Goal: Task Accomplishment & Management: Manage account settings

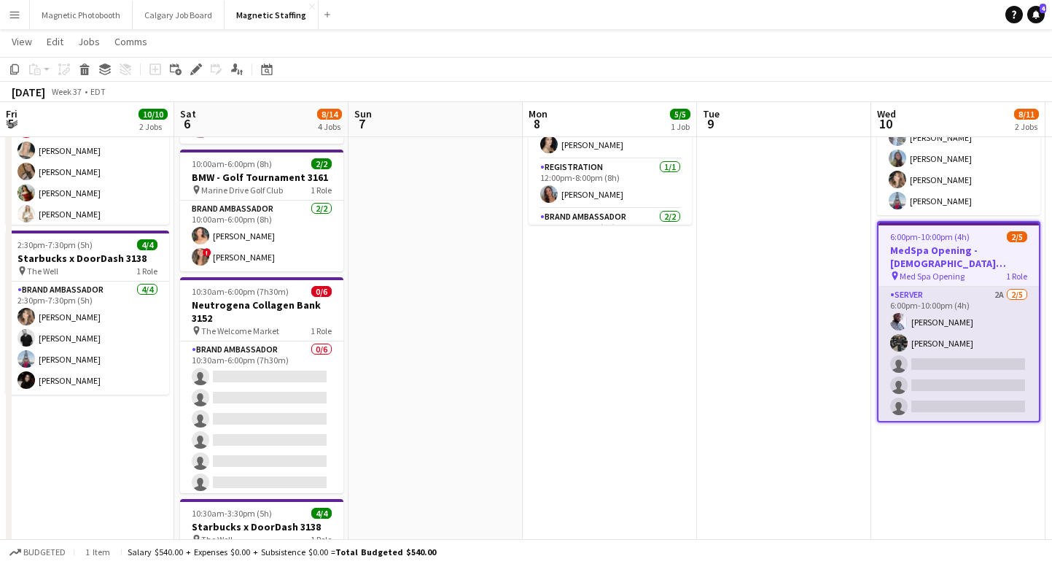
scroll to position [0, 559]
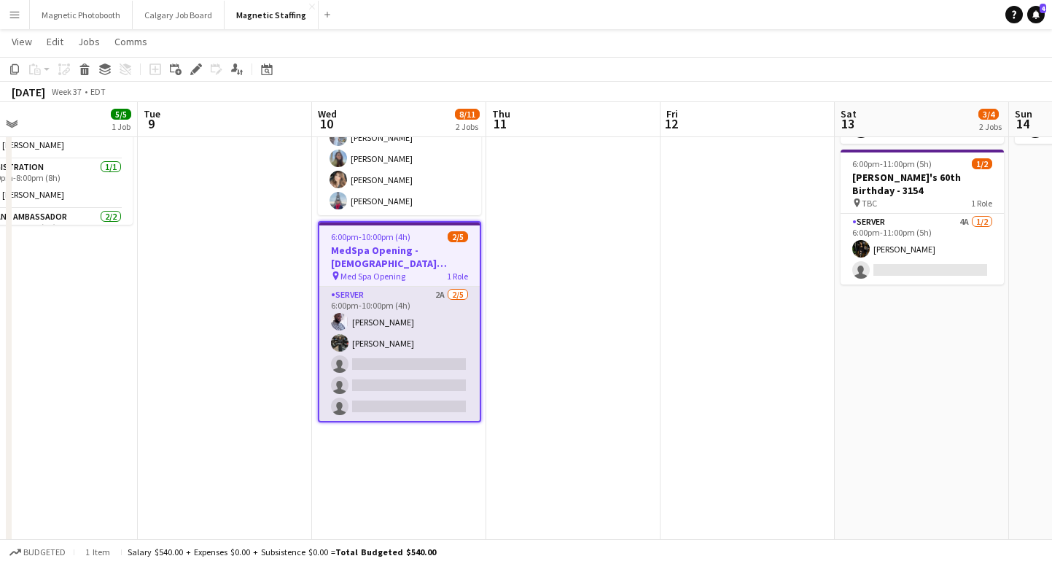
click at [405, 390] on app-card-role "Server 2A [DATE] 6:00pm-10:00pm (4h) [PERSON_NAME] [PERSON_NAME] single-neutral…" at bounding box center [399, 354] width 160 height 134
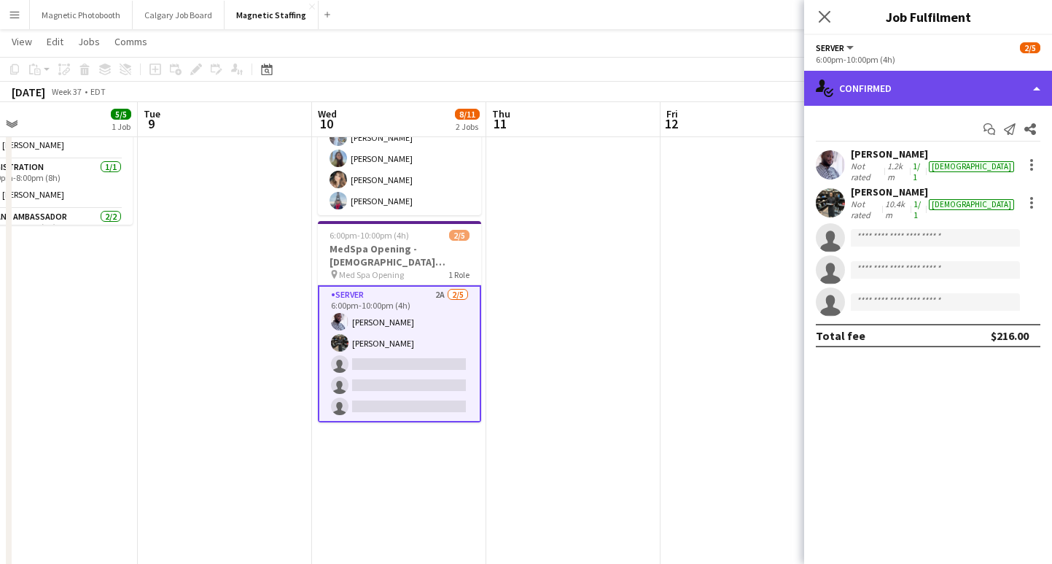
click at [850, 96] on div "single-neutral-actions-check-2 Confirmed" at bounding box center [928, 88] width 248 height 35
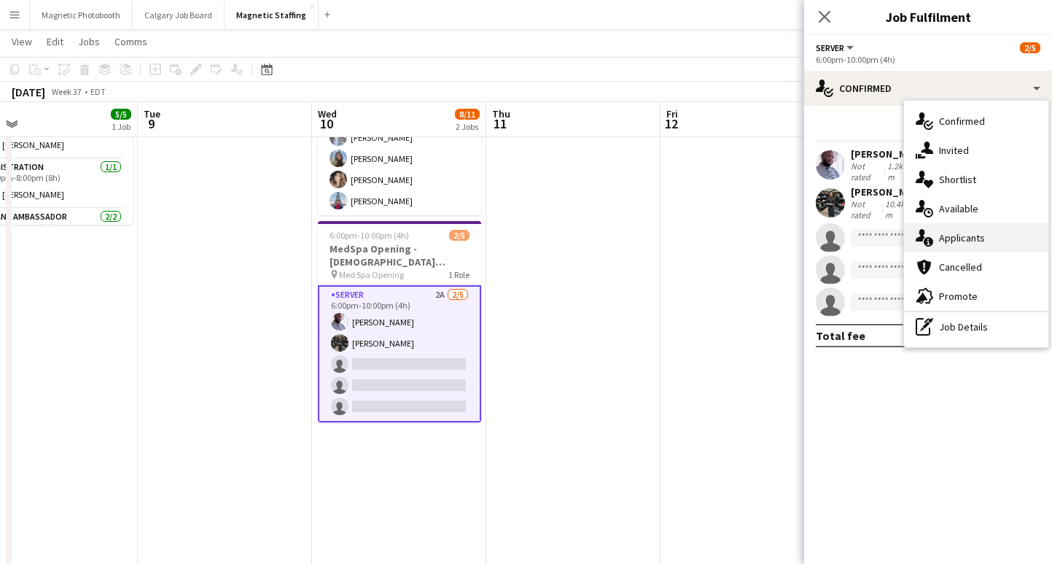
click at [966, 246] on div "single-neutral-actions-information Applicants" at bounding box center [976, 237] width 144 height 29
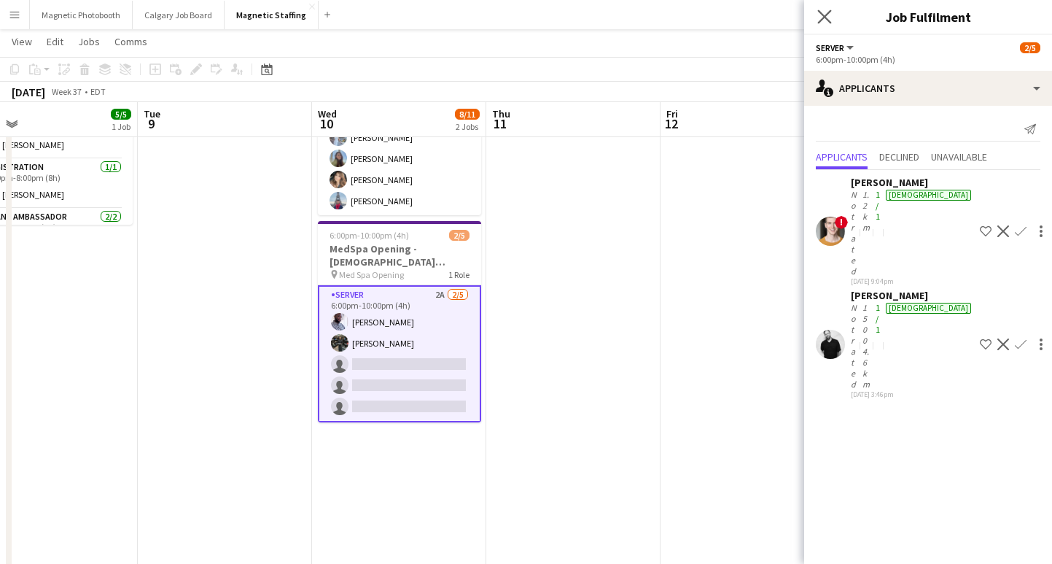
click at [833, 22] on div "Close pop-in" at bounding box center [824, 17] width 41 height 34
click at [820, 14] on icon "Close pop-in" at bounding box center [825, 16] width 14 height 14
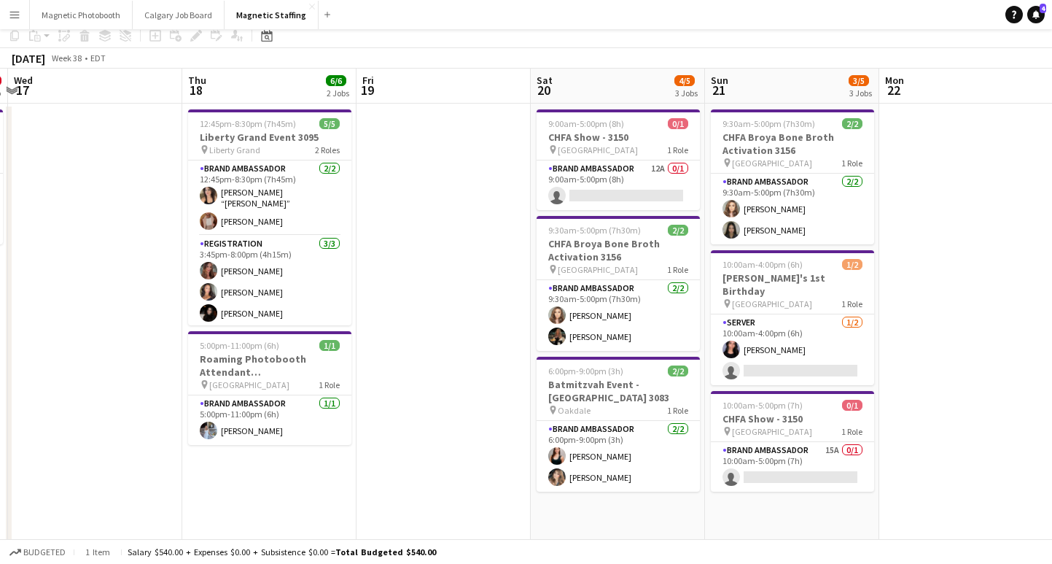
scroll to position [0, 0]
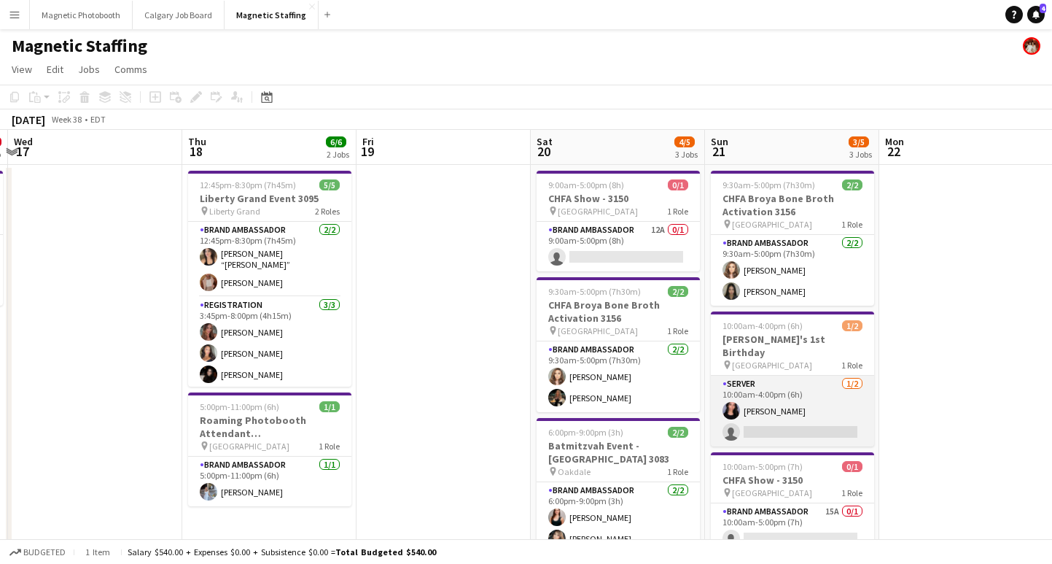
click at [764, 411] on app-card-role "Server [DATE] 10:00am-4:00pm (6h) [PERSON_NAME] single-neutral-actions" at bounding box center [792, 411] width 163 height 71
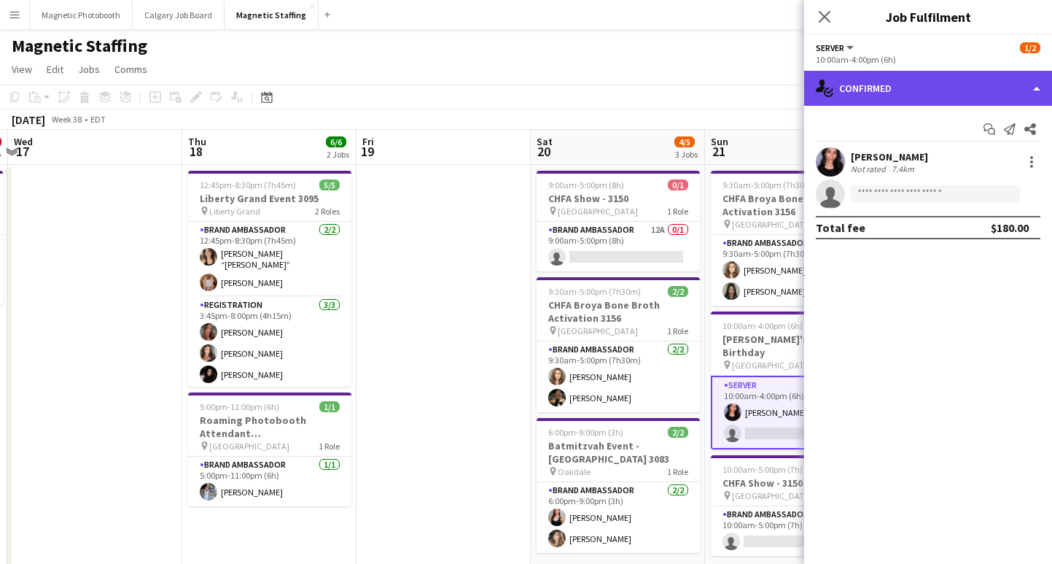
click at [885, 97] on div "single-neutral-actions-check-2 Confirmed" at bounding box center [928, 88] width 248 height 35
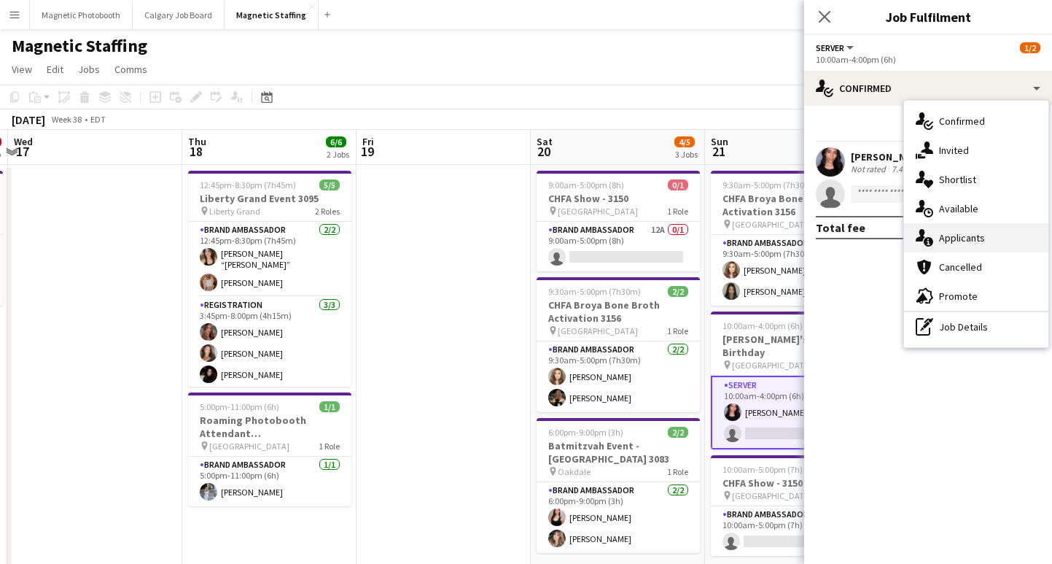
click at [963, 233] on div "single-neutral-actions-information Applicants" at bounding box center [976, 237] width 144 height 29
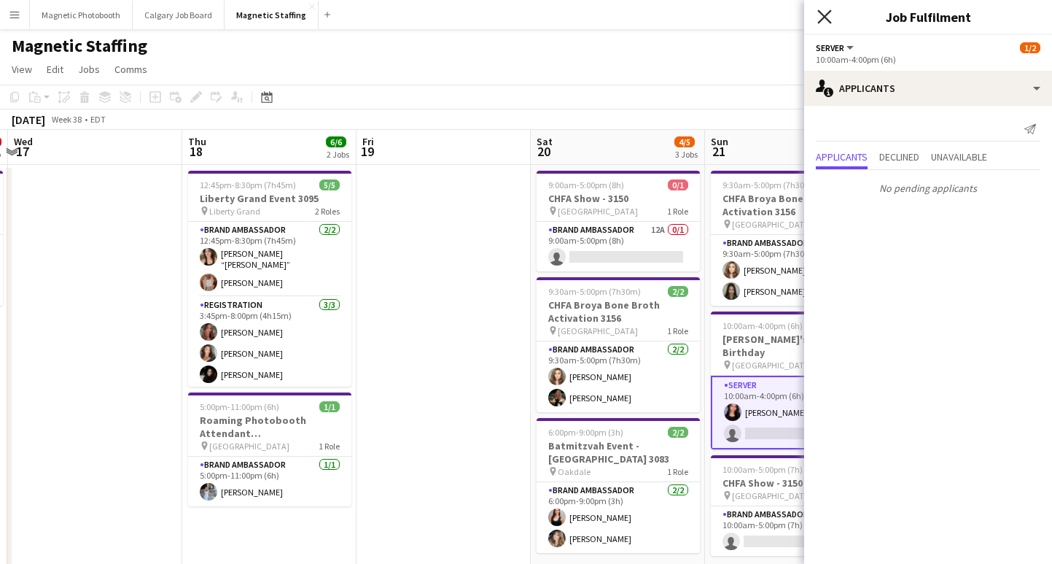
click at [826, 15] on icon at bounding box center [825, 16] width 14 height 14
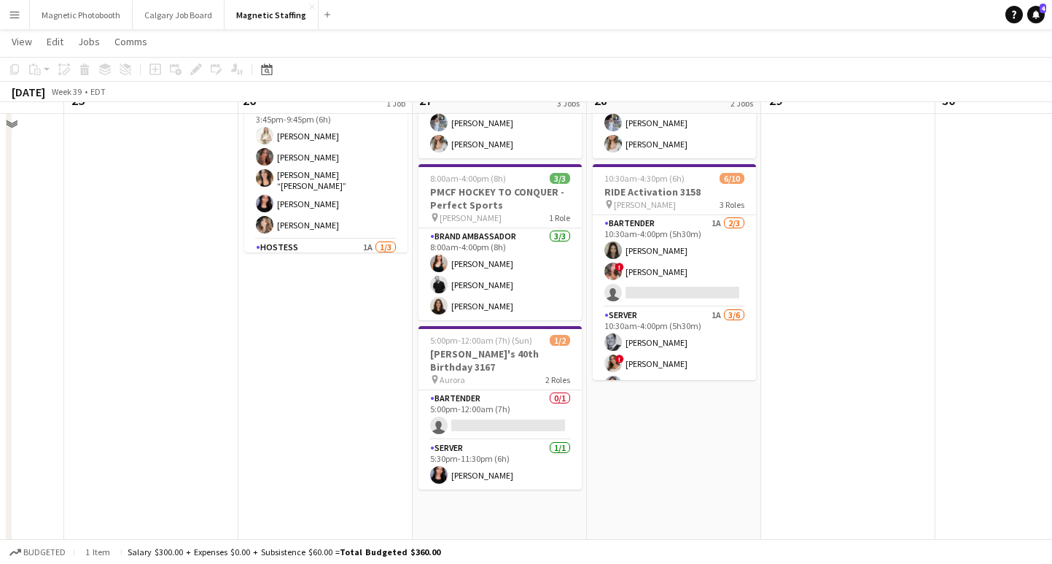
scroll to position [149, 0]
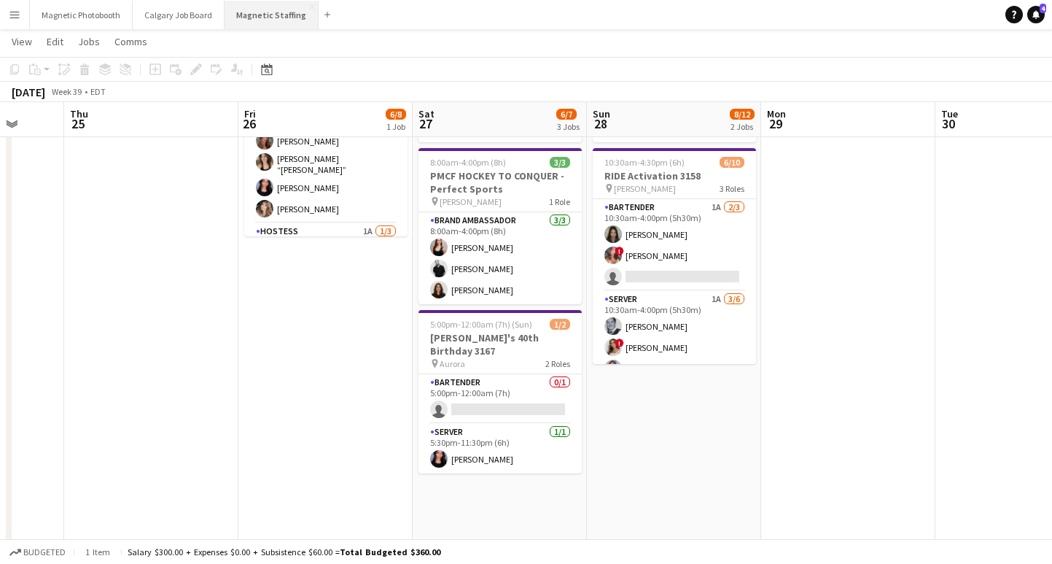
click at [252, 12] on button "Magnetic Staffing Close" at bounding box center [272, 15] width 94 height 28
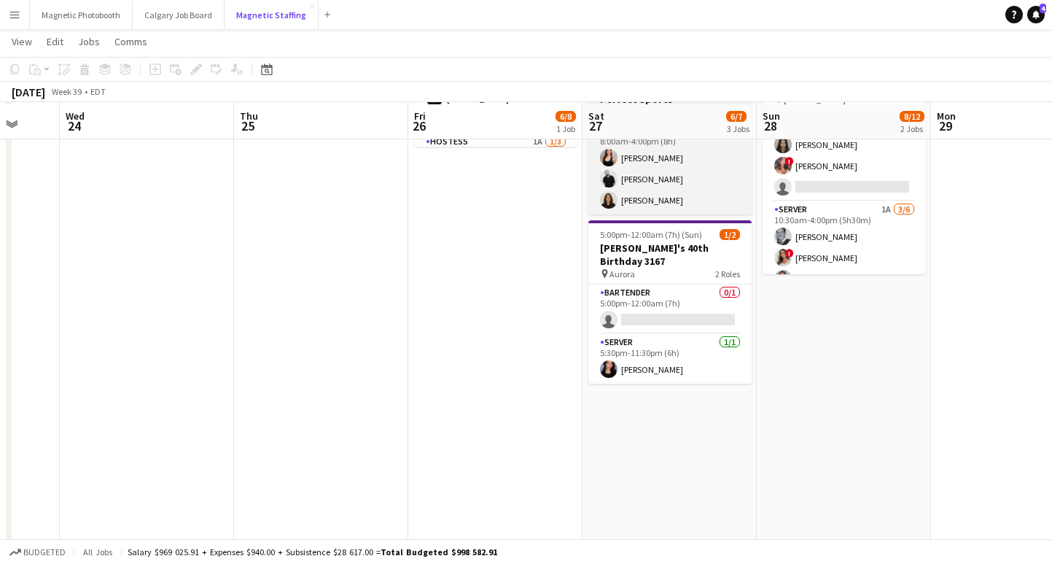
scroll to position [239, 0]
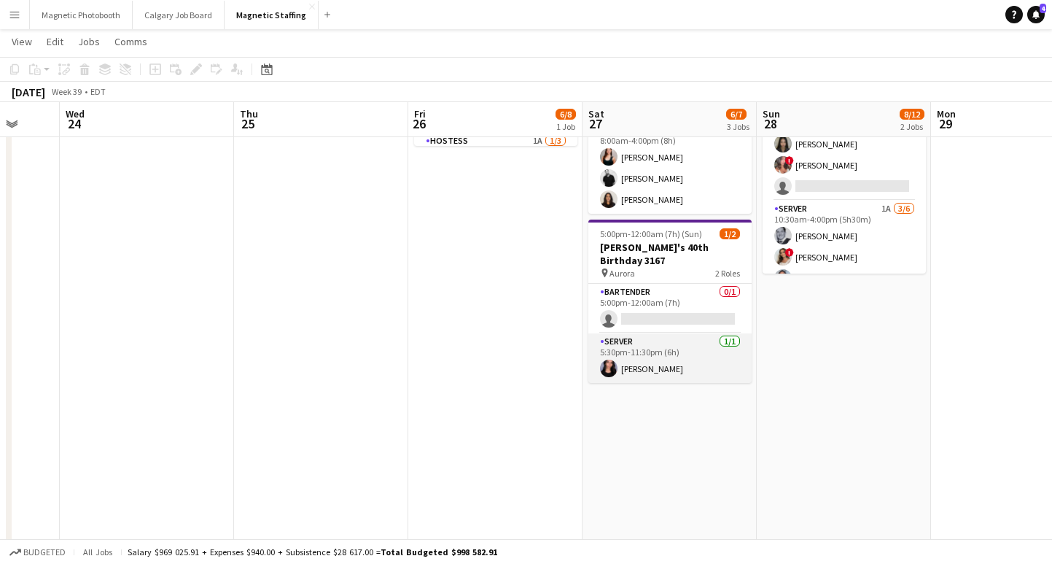
click at [679, 354] on app-card-role "Server [DATE] 5:30pm-11:30pm (6h) [PERSON_NAME]" at bounding box center [670, 358] width 163 height 50
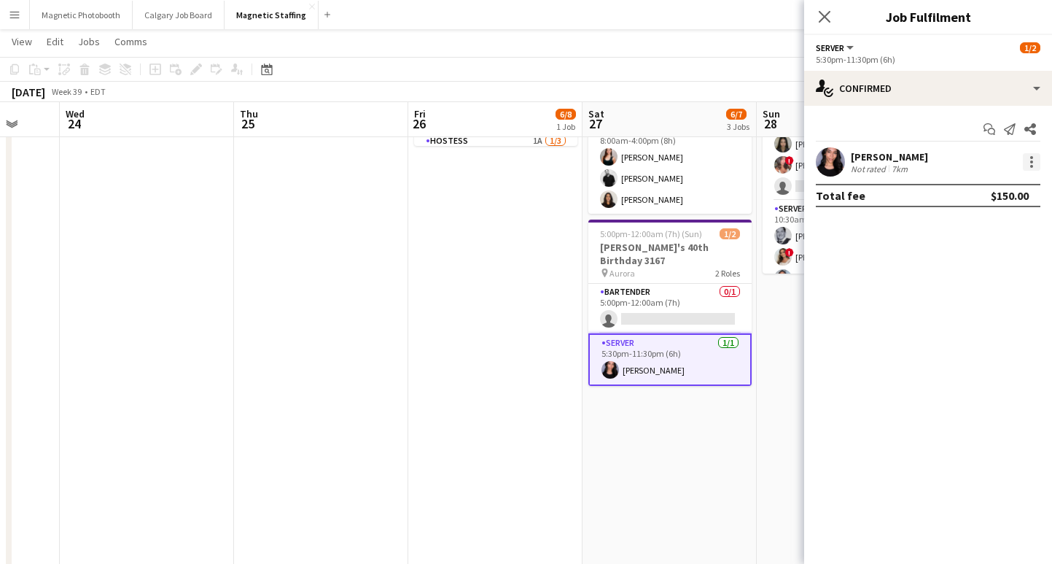
click at [1036, 158] on div at bounding box center [1032, 162] width 18 height 18
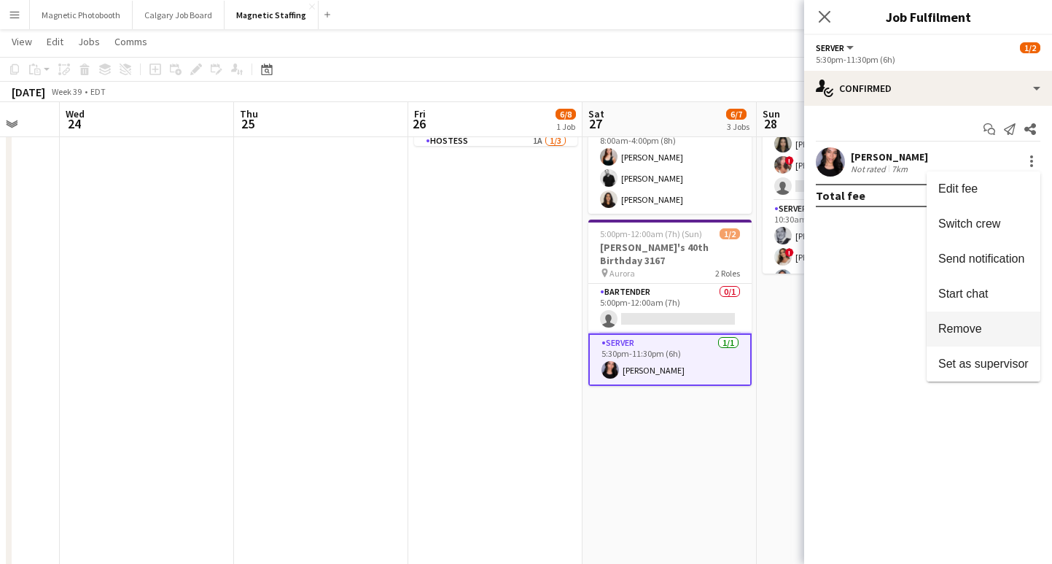
click at [977, 333] on span "Remove" at bounding box center [961, 328] width 44 height 12
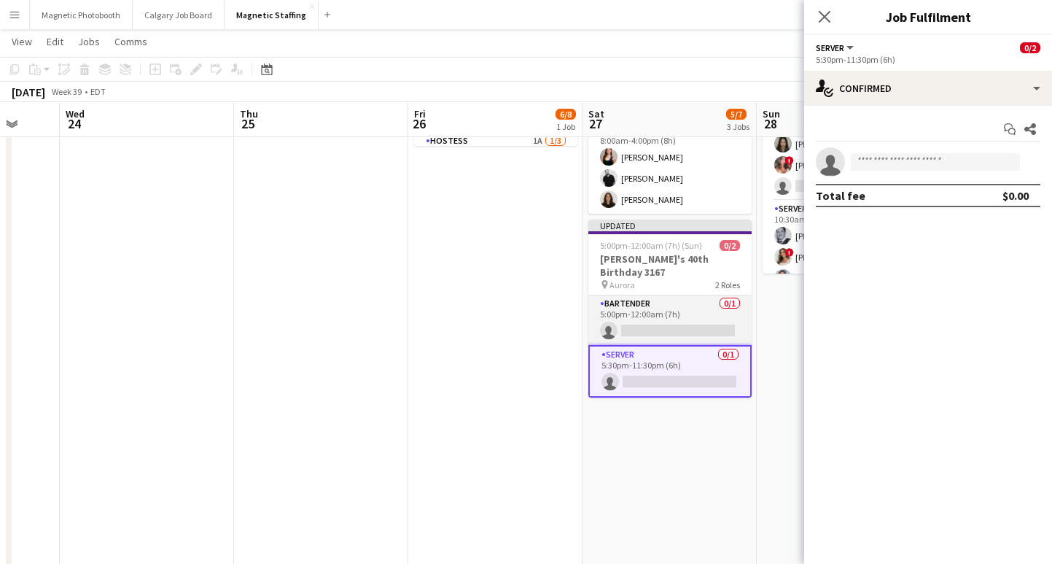
click at [713, 316] on app-card-role "Bartender 0/1 5:00pm-12:00am (7h) single-neutral-actions" at bounding box center [670, 320] width 163 height 50
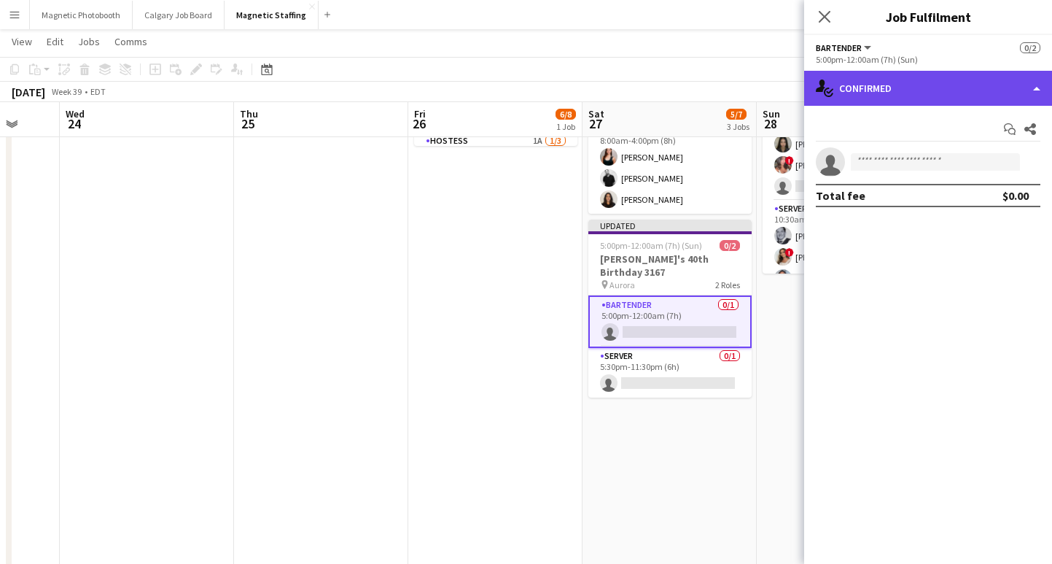
click at [917, 77] on div "single-neutral-actions-check-2 Confirmed" at bounding box center [928, 88] width 248 height 35
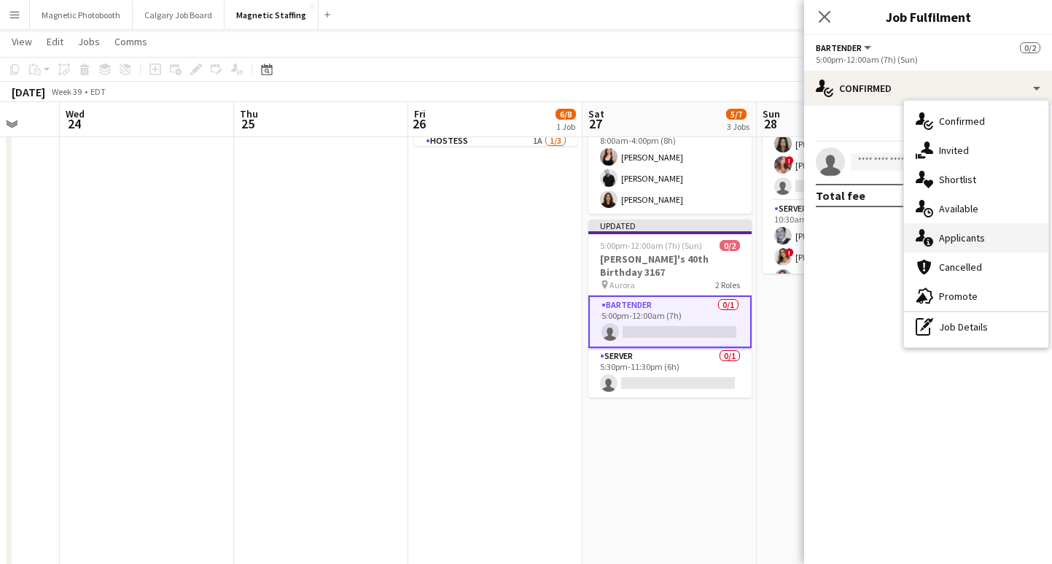
click at [971, 247] on div "single-neutral-actions-information Applicants" at bounding box center [976, 237] width 144 height 29
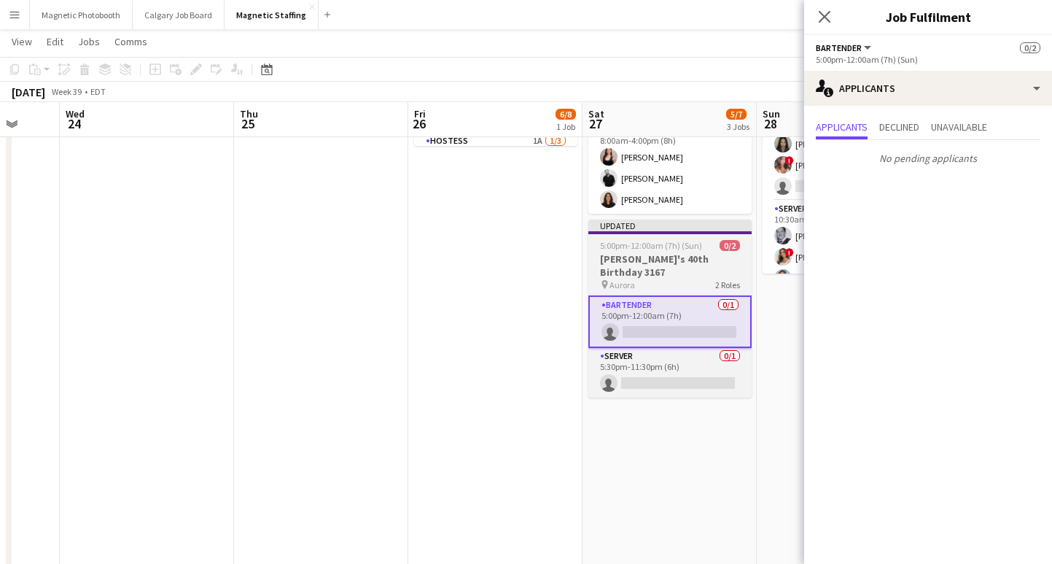
click at [637, 249] on span "5:00pm-12:00am (7h) (Sun)" at bounding box center [651, 245] width 102 height 11
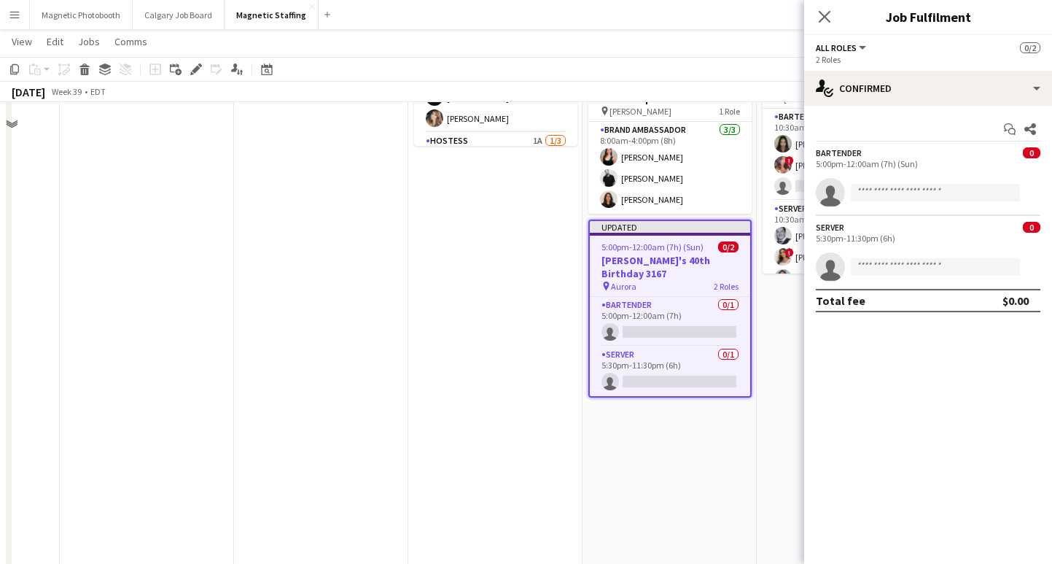
scroll to position [0, 0]
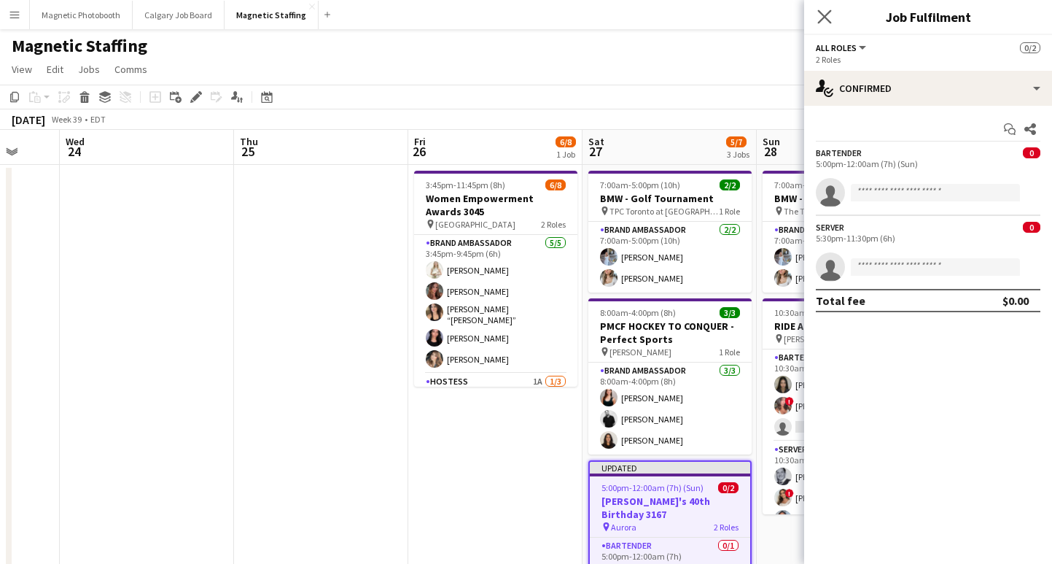
click at [831, 9] on app-icon "Close pop-in" at bounding box center [825, 17] width 21 height 21
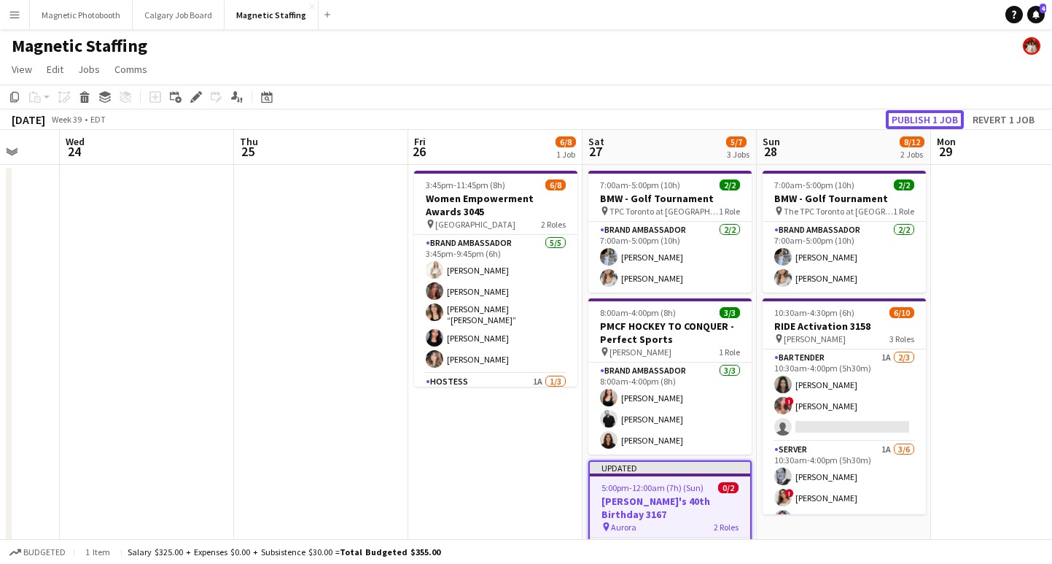
click at [925, 114] on button "Publish 1 job" at bounding box center [925, 119] width 78 height 19
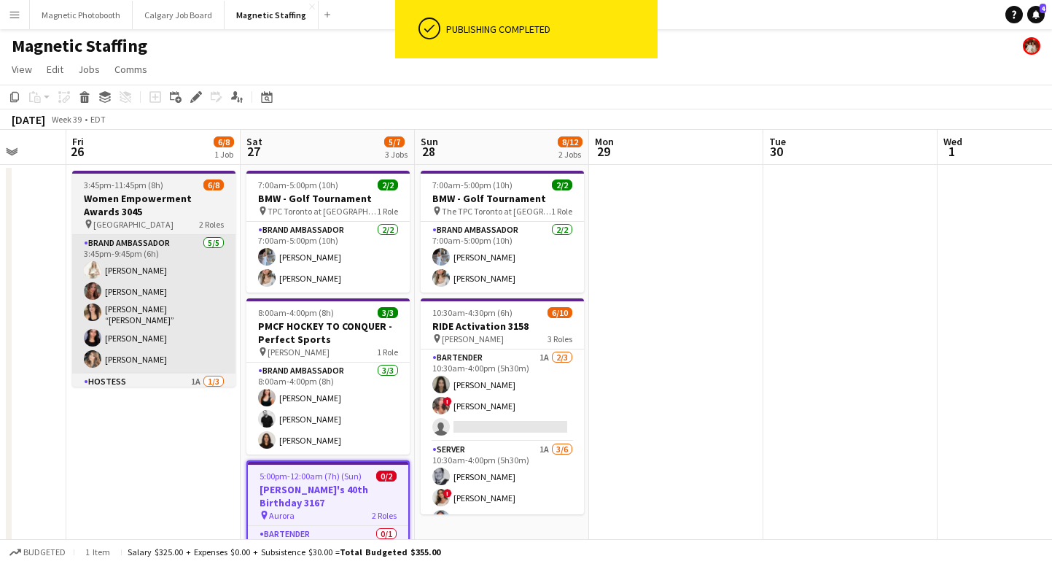
scroll to position [0, 584]
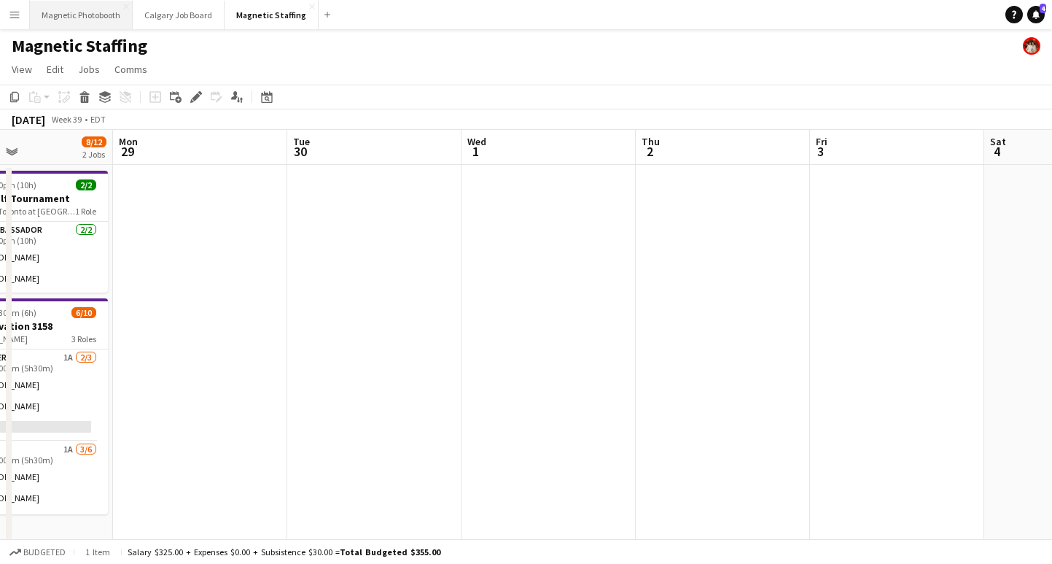
click at [104, 18] on button "Magnetic Photobooth Close" at bounding box center [81, 15] width 103 height 28
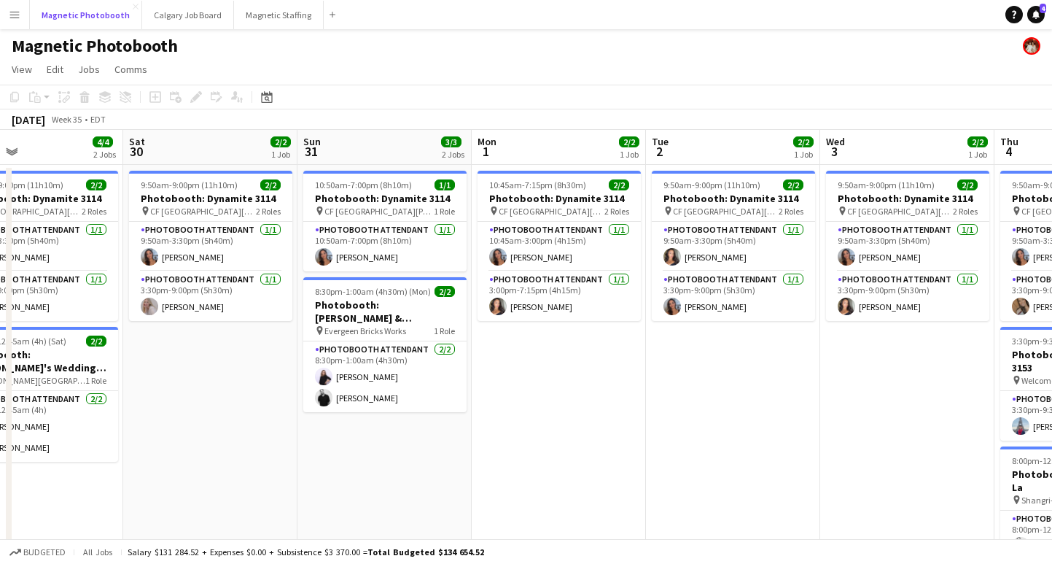
scroll to position [0, 395]
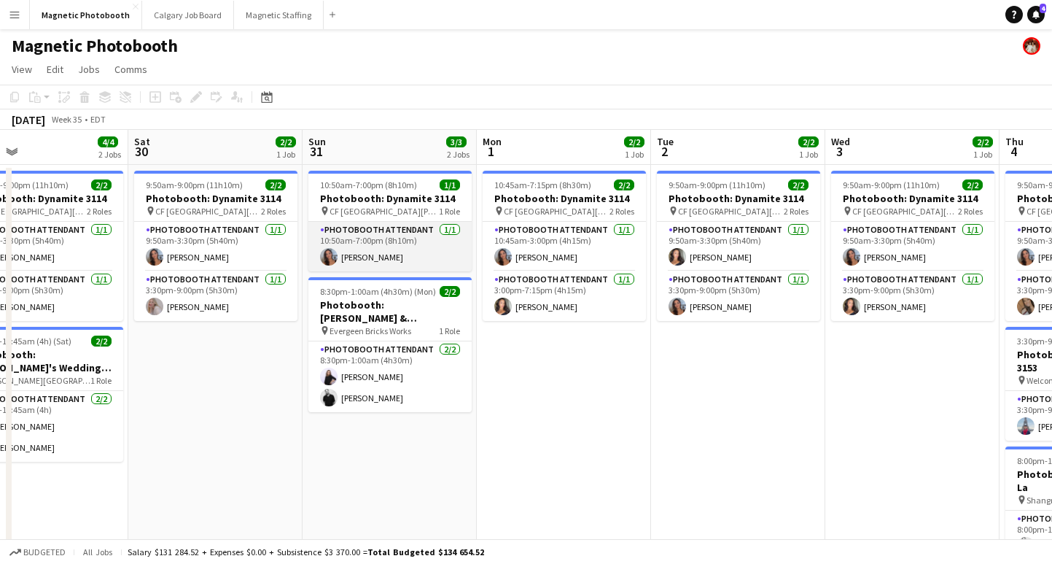
click at [368, 257] on app-card-role "Photobooth Attendant [DATE] 10:50am-7:00pm (8h10m) [PERSON_NAME]" at bounding box center [389, 247] width 163 height 50
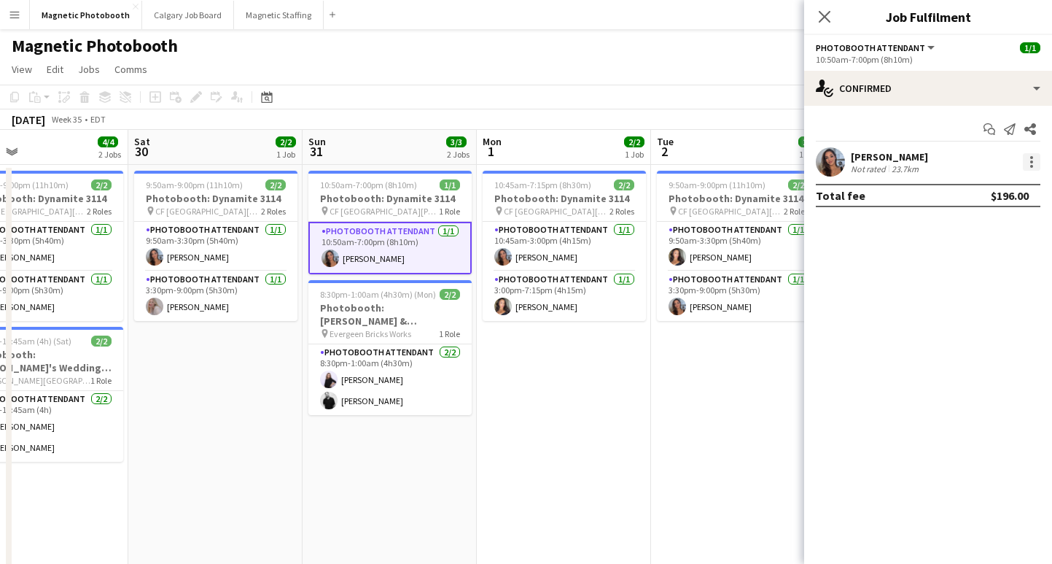
click at [1035, 166] on div at bounding box center [1032, 162] width 18 height 18
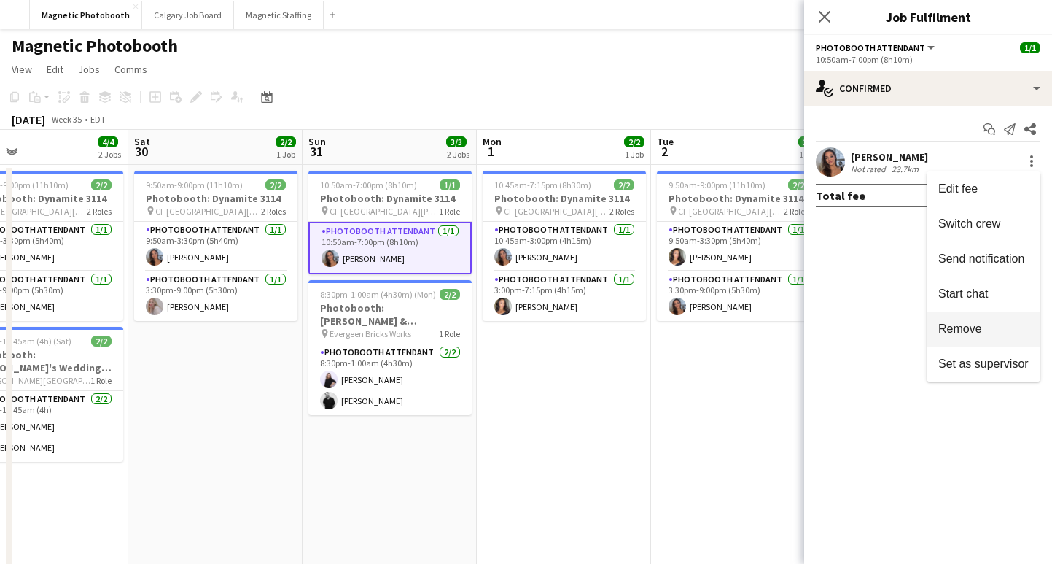
click at [959, 333] on span "Remove" at bounding box center [961, 328] width 44 height 12
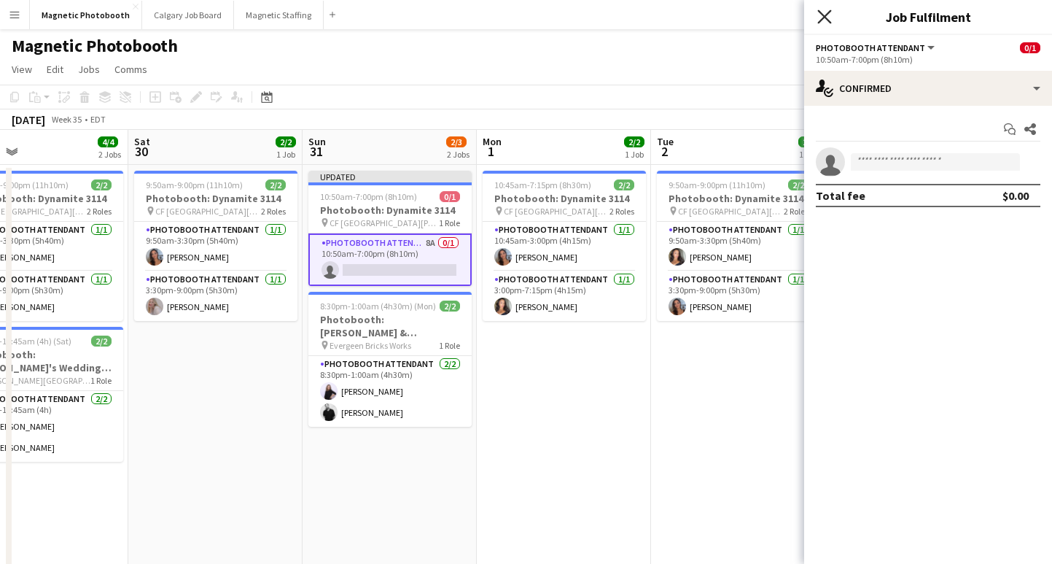
click at [828, 22] on icon "Close pop-in" at bounding box center [825, 16] width 14 height 14
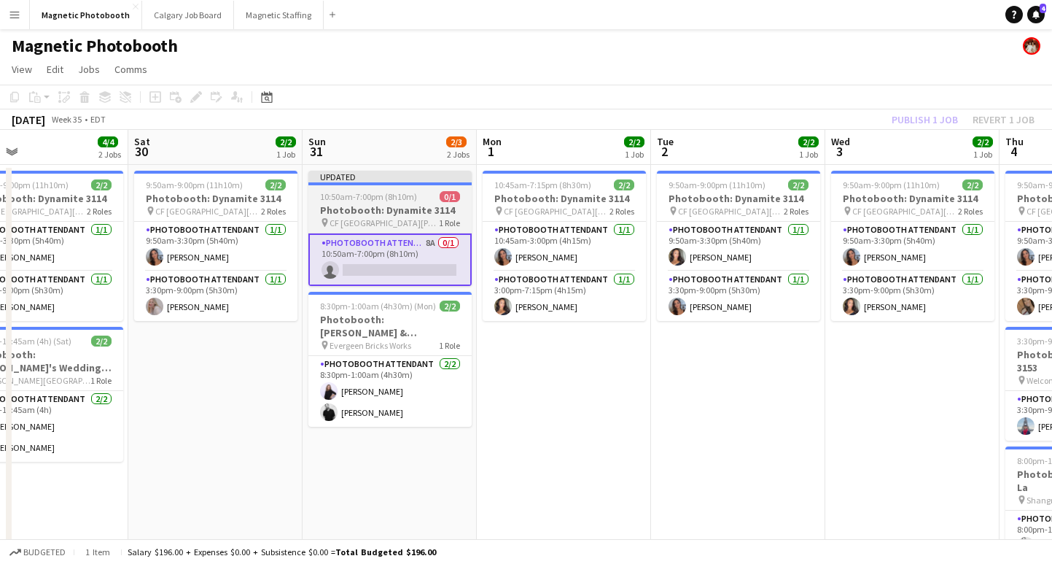
click at [438, 194] on div "10:50am-7:00pm (8h10m) 0/1" at bounding box center [389, 196] width 163 height 11
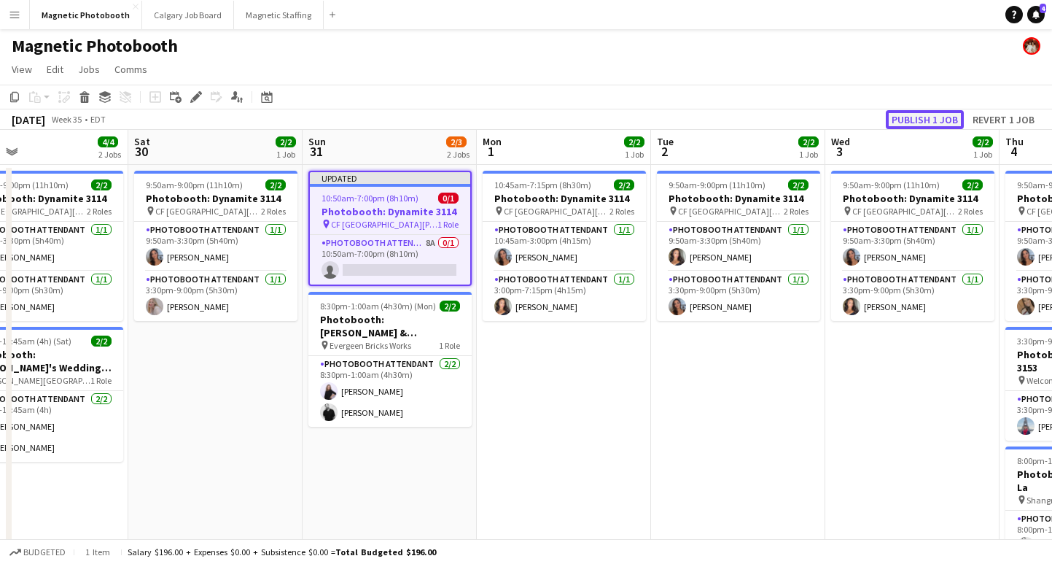
click at [939, 116] on button "Publish 1 job" at bounding box center [925, 119] width 78 height 19
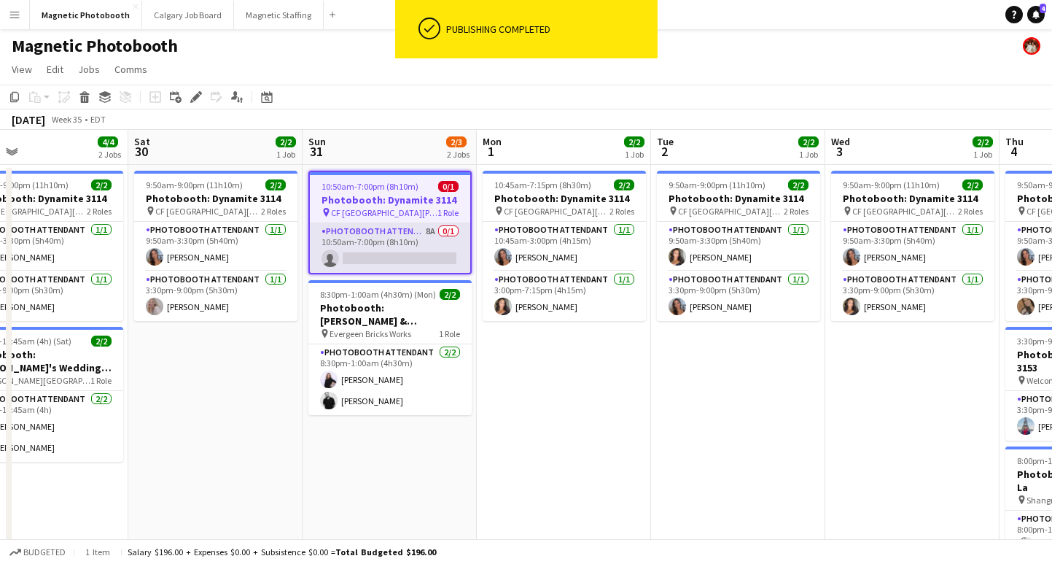
click at [360, 268] on app-card-role "Photobooth Attendant 8A 0/1 10:50am-7:00pm (8h10m) single-neutral-actions" at bounding box center [390, 248] width 160 height 50
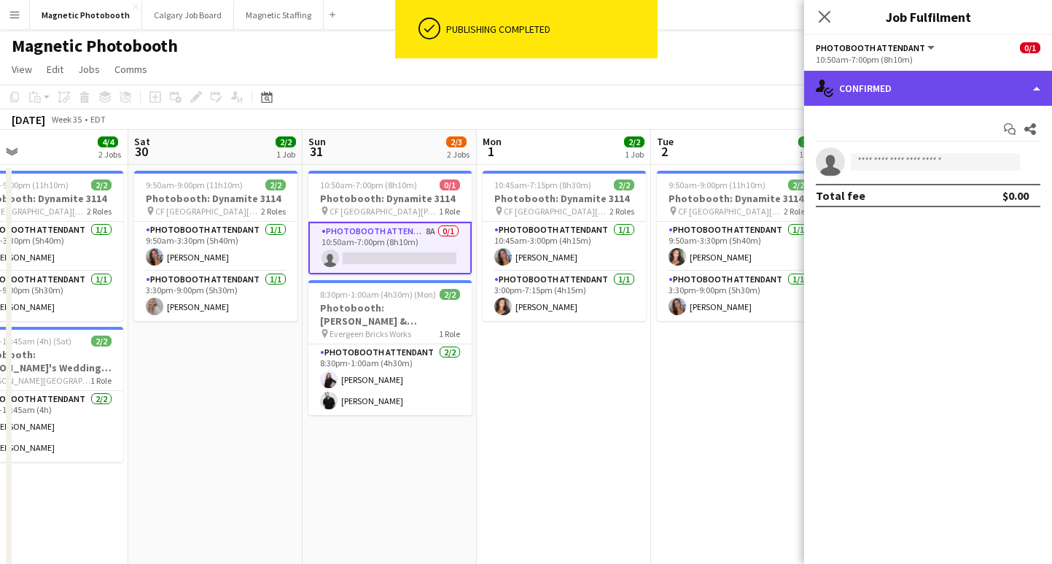
click at [846, 90] on div "single-neutral-actions-check-2 Confirmed" at bounding box center [928, 88] width 248 height 35
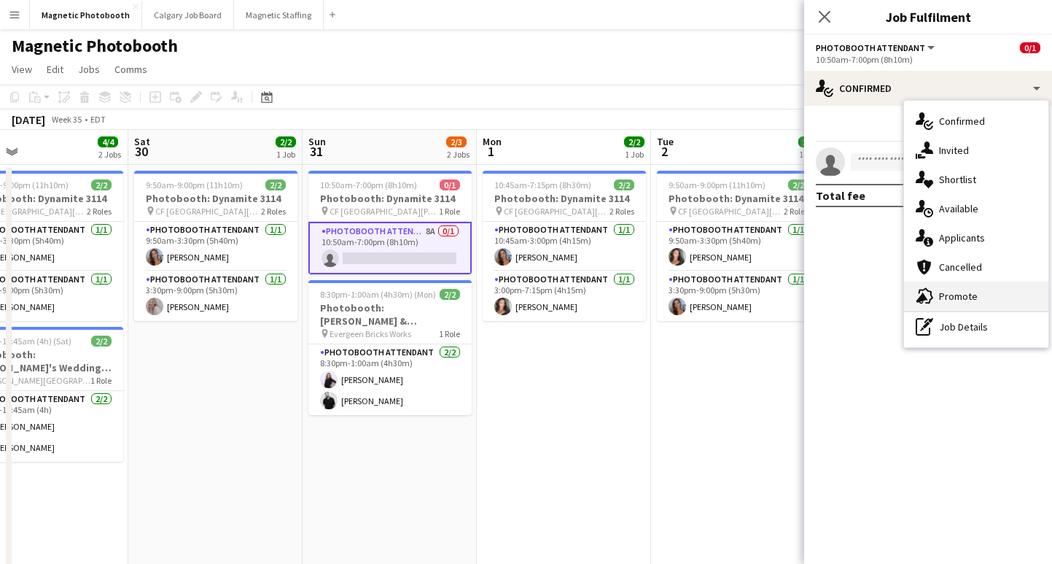
click at [966, 299] on div "advertising-megaphone Promote" at bounding box center [976, 296] width 144 height 29
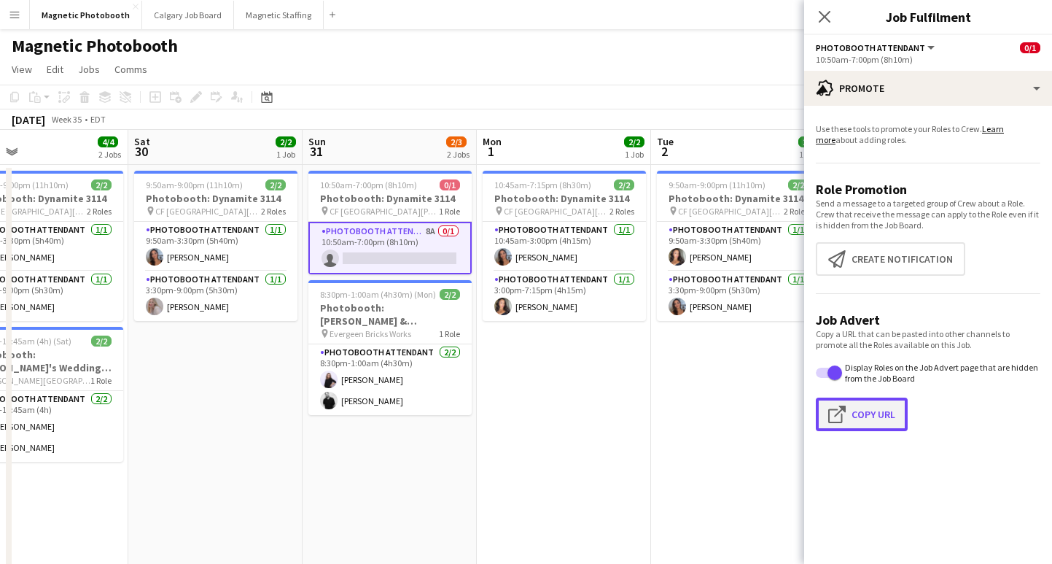
click at [867, 419] on button "Click to copy URL Copy Url" at bounding box center [862, 414] width 92 height 34
click at [827, 13] on icon at bounding box center [825, 16] width 14 height 14
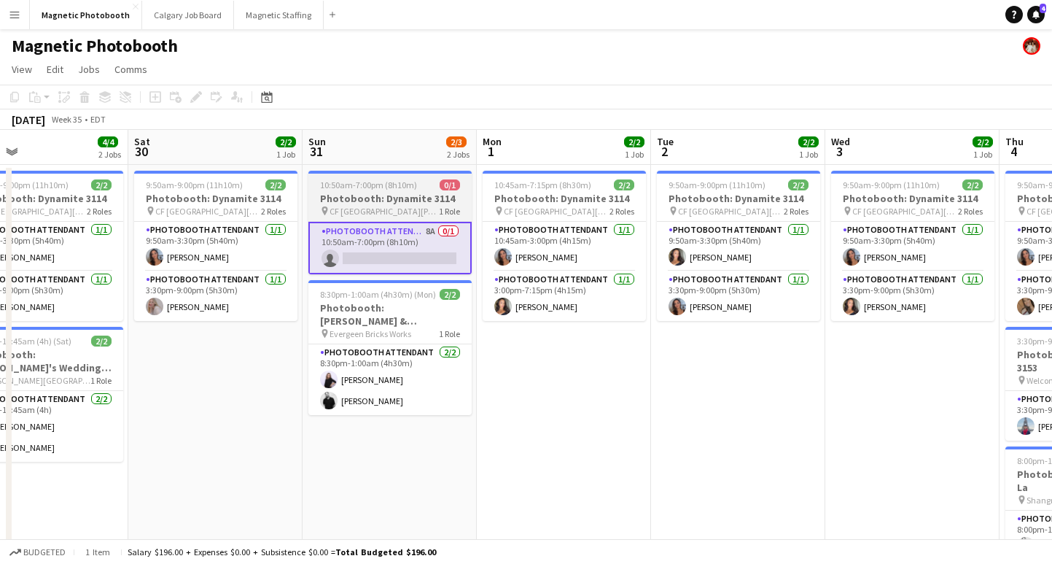
click at [354, 194] on h3 "Photobooth: Dynamite 3114" at bounding box center [389, 198] width 163 height 13
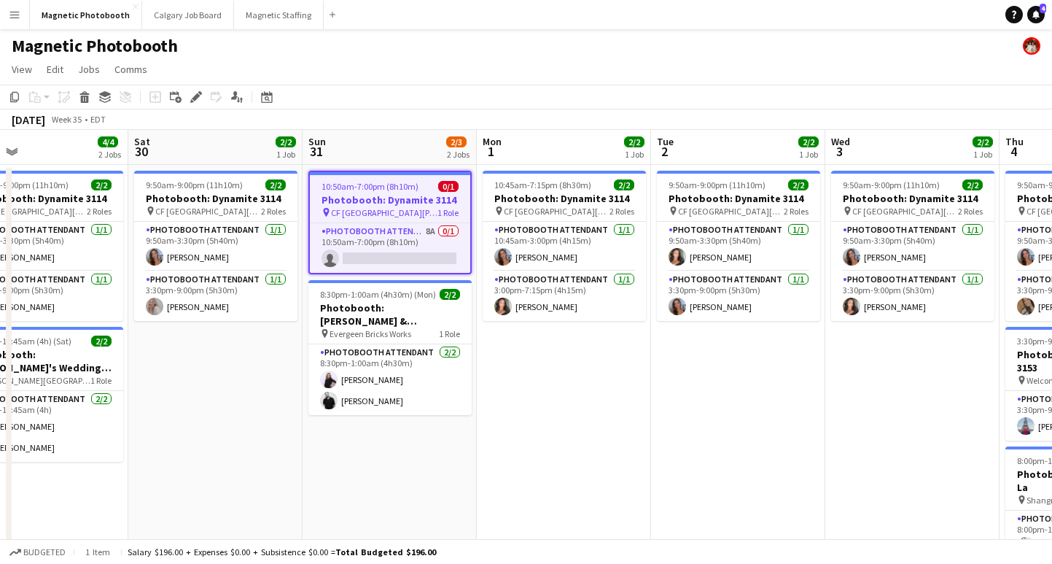
click at [193, 373] on app-date-cell "9:50am-9:00pm (11h10m) 2/2 Photobooth: Dynamite 3114 pin [GEOGRAPHIC_DATA][PERS…" at bounding box center [215, 452] width 174 height 575
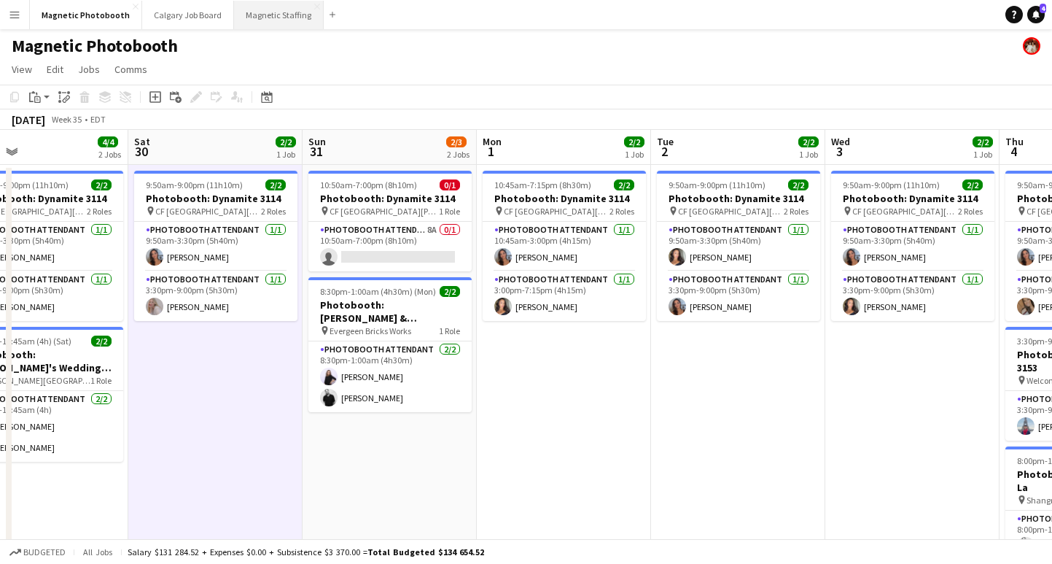
click at [262, 18] on button "Magnetic Staffing Close" at bounding box center [279, 15] width 90 height 28
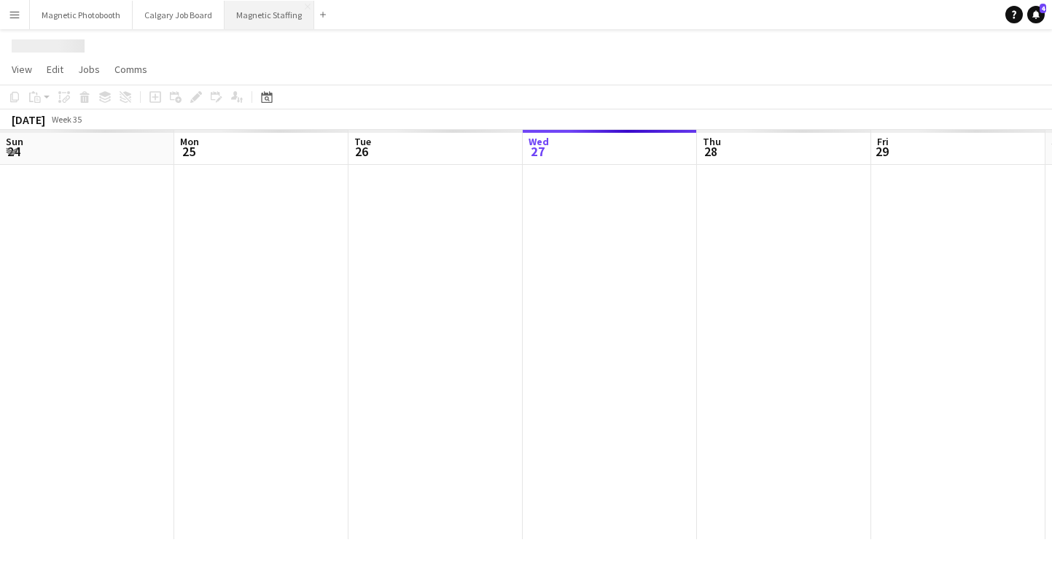
scroll to position [0, 349]
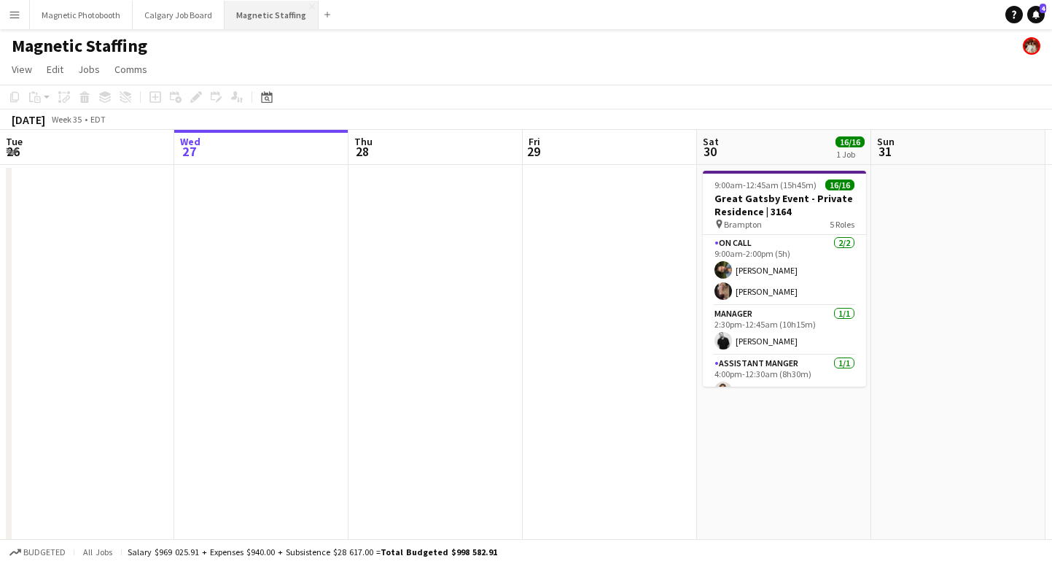
click at [263, 21] on button "Magnetic Staffing Close" at bounding box center [272, 15] width 94 height 28
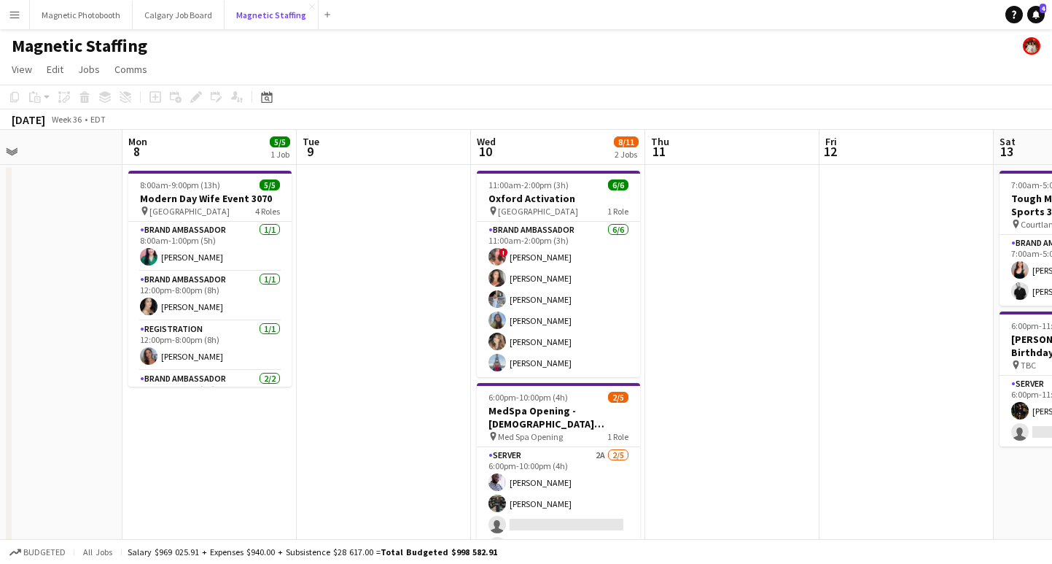
scroll to position [0, 577]
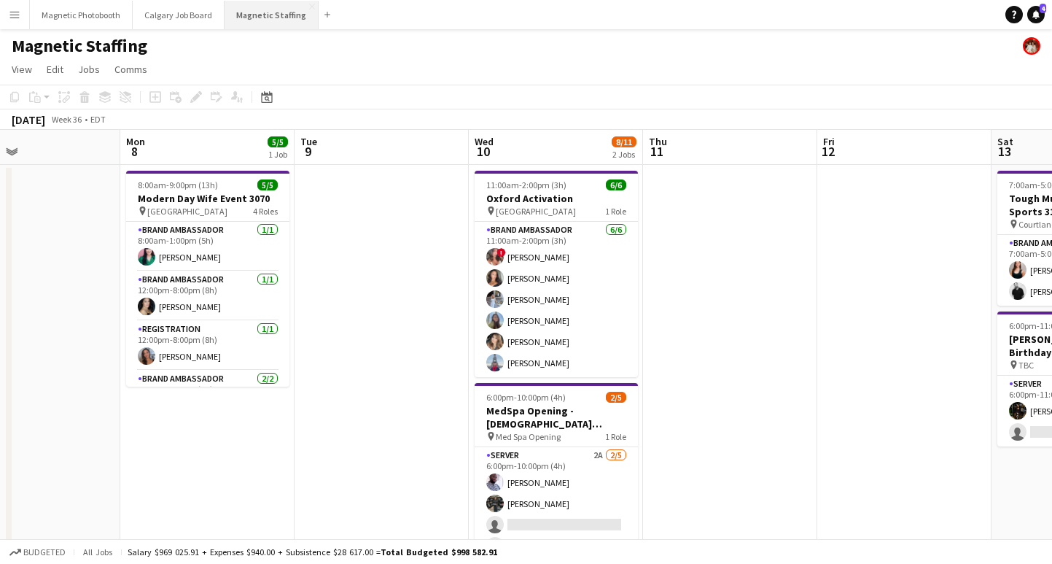
click at [279, 21] on button "Magnetic Staffing Close" at bounding box center [272, 15] width 94 height 28
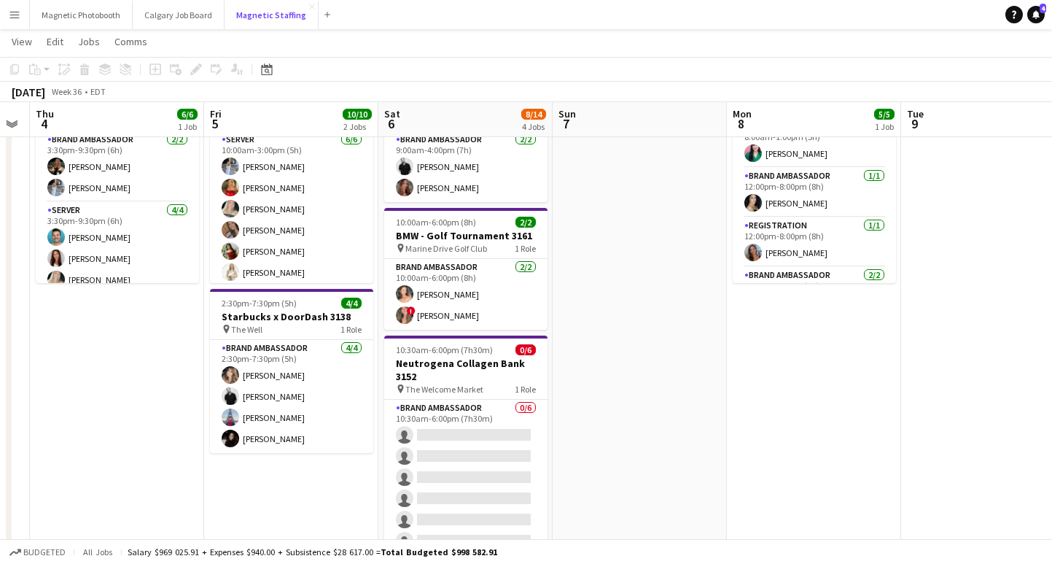
scroll to position [4, 0]
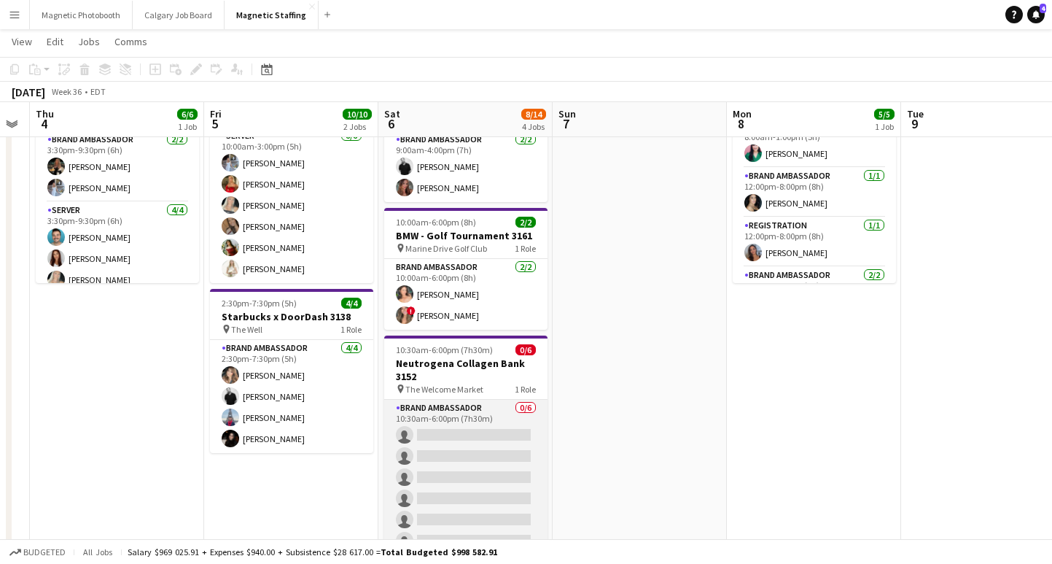
click at [470, 469] on app-card-role "Brand Ambassador 0/6 10:30am-6:00pm (7h30m) single-neutral-actions single-neutr…" at bounding box center [465, 477] width 163 height 155
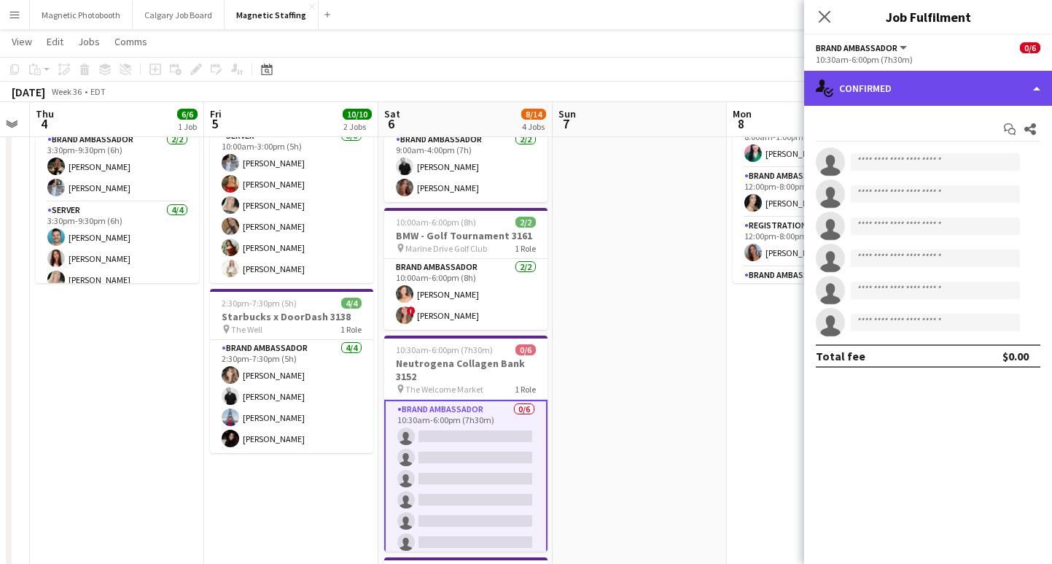
click at [889, 86] on div "single-neutral-actions-check-2 Confirmed" at bounding box center [928, 88] width 248 height 35
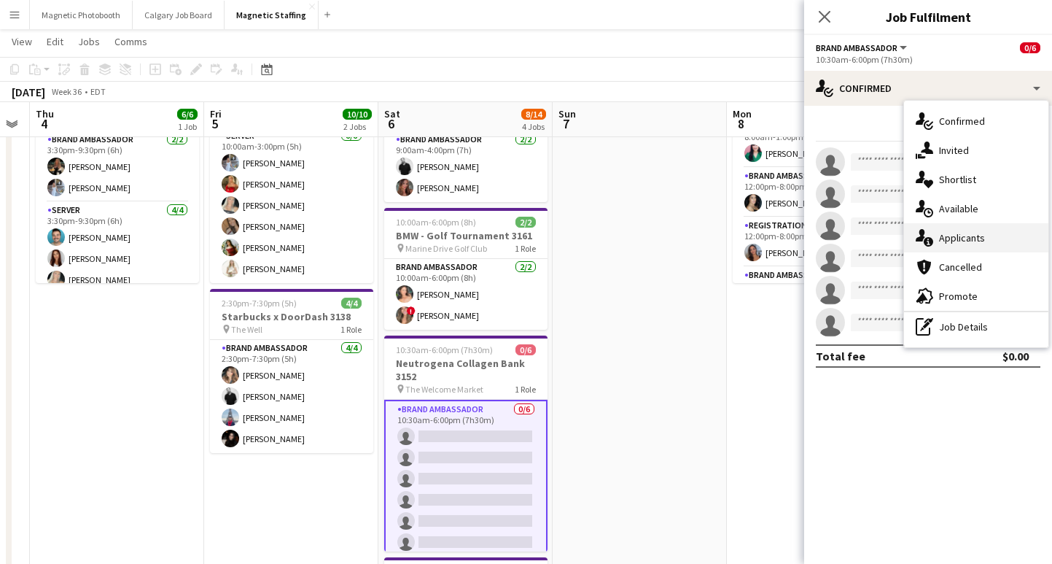
click at [963, 241] on div "single-neutral-actions-information Applicants" at bounding box center [976, 237] width 144 height 29
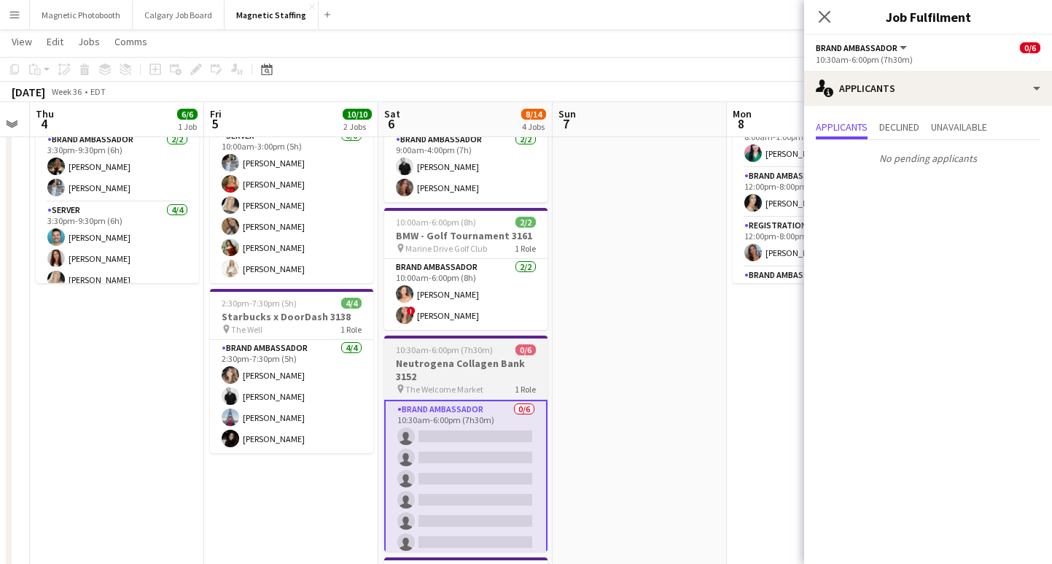
click at [510, 369] on h3 "Neutrogena Collagen Bank 3152" at bounding box center [465, 370] width 163 height 26
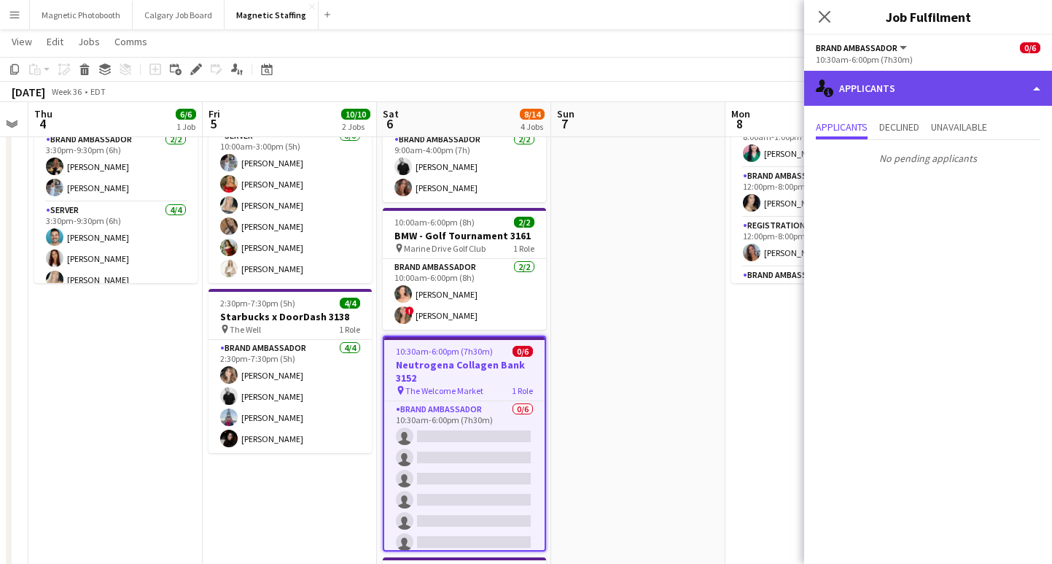
click at [851, 87] on div "single-neutral-actions-information Applicants" at bounding box center [928, 88] width 248 height 35
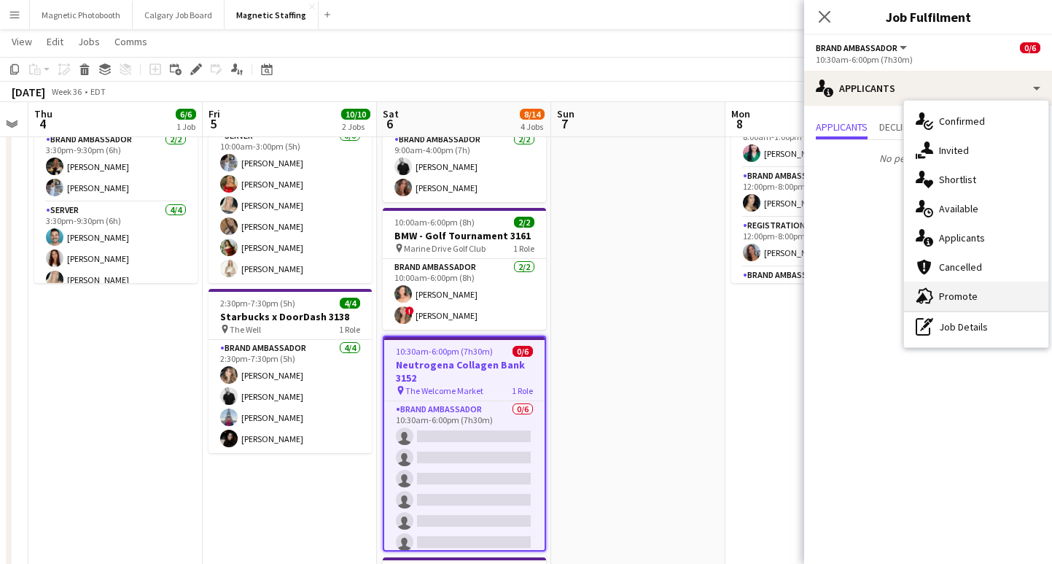
click at [950, 295] on div "advertising-megaphone Promote" at bounding box center [976, 296] width 144 height 29
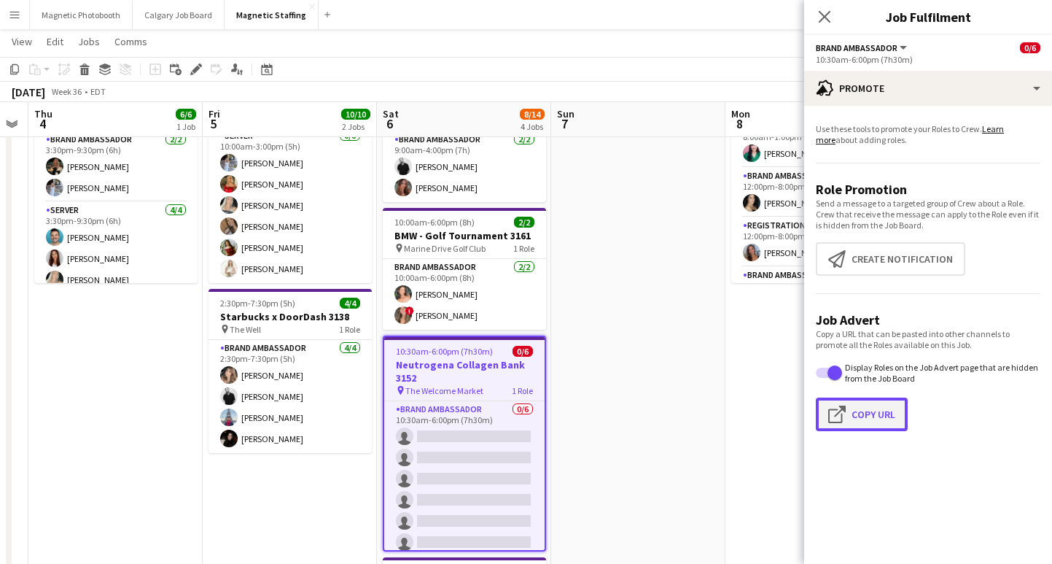
click at [865, 419] on button "Click to copy URL Copy Url" at bounding box center [862, 414] width 92 height 34
type textarea "**********"
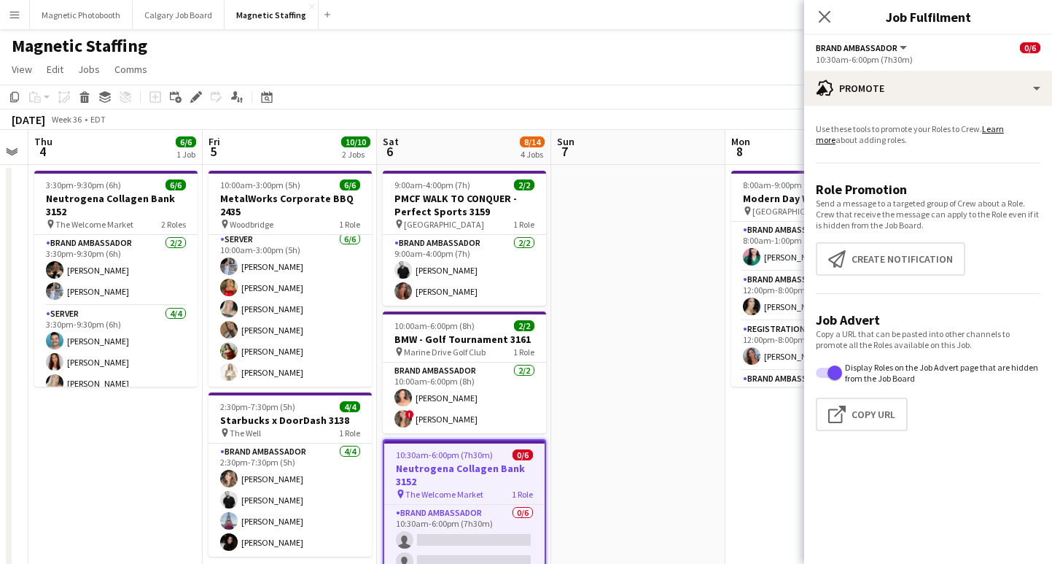
click at [584, 291] on app-date-cell at bounding box center [638, 524] width 174 height 719
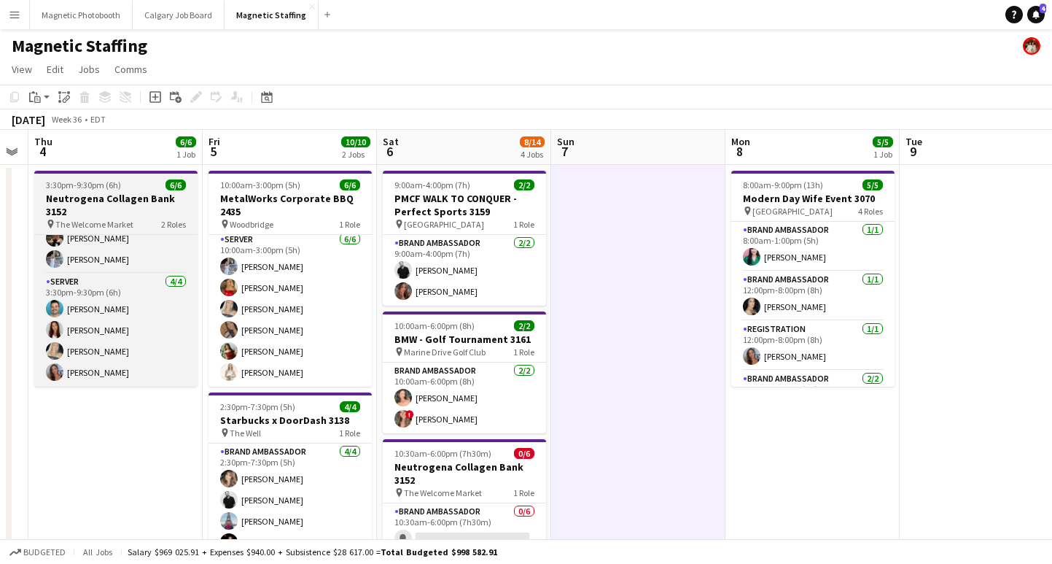
click at [113, 208] on h3 "Neutrogena Collagen Bank 3152" at bounding box center [115, 205] width 163 height 26
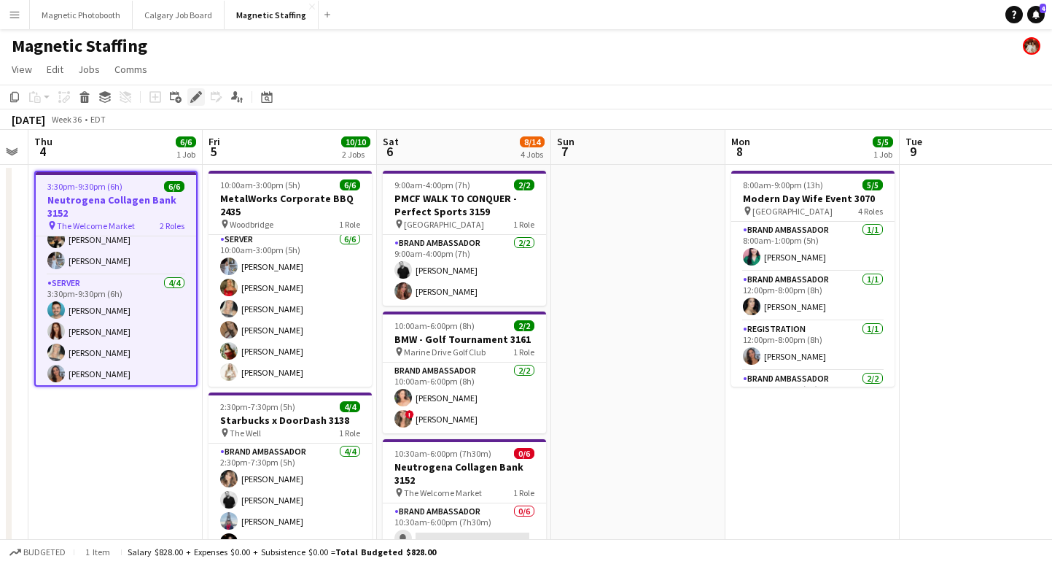
click at [194, 93] on icon "Edit" at bounding box center [196, 97] width 12 height 12
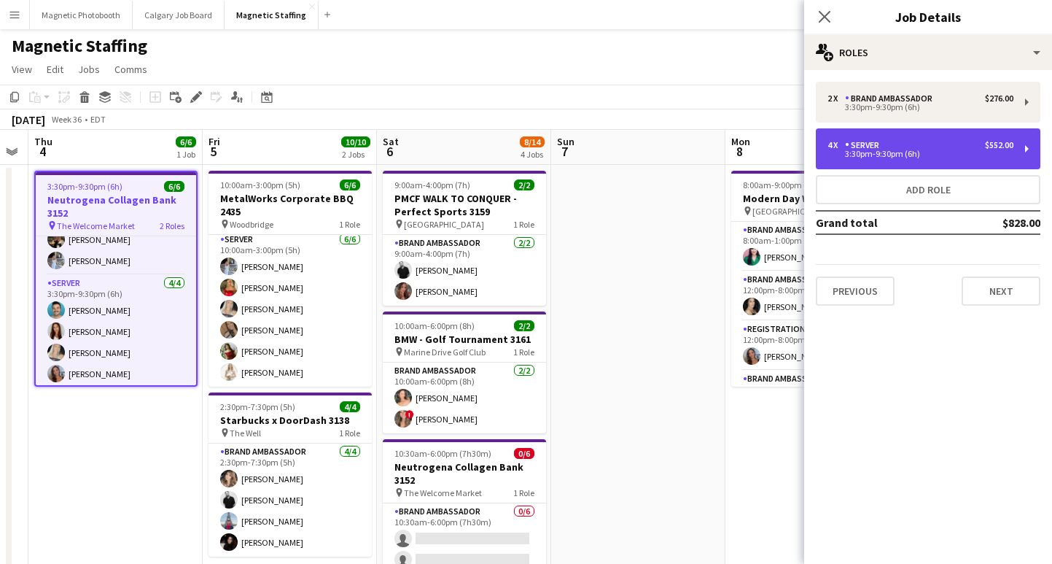
click at [899, 147] on div "4 x Server $552.00" at bounding box center [921, 145] width 186 height 10
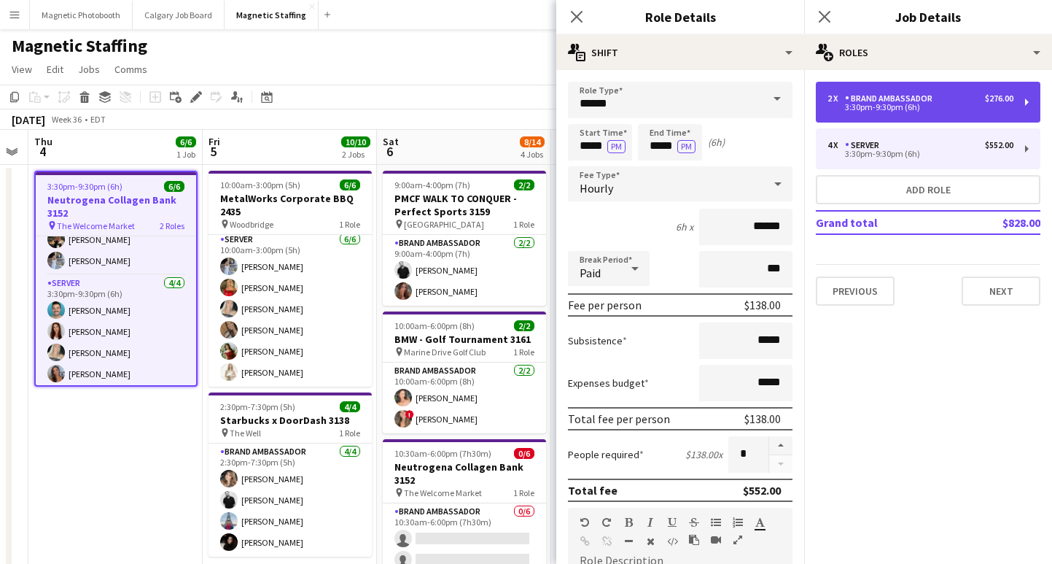
click at [858, 112] on div "2 x Brand Ambassador $276.00 3:30pm-9:30pm (6h)" at bounding box center [928, 102] width 225 height 41
type input "**********"
type input "*"
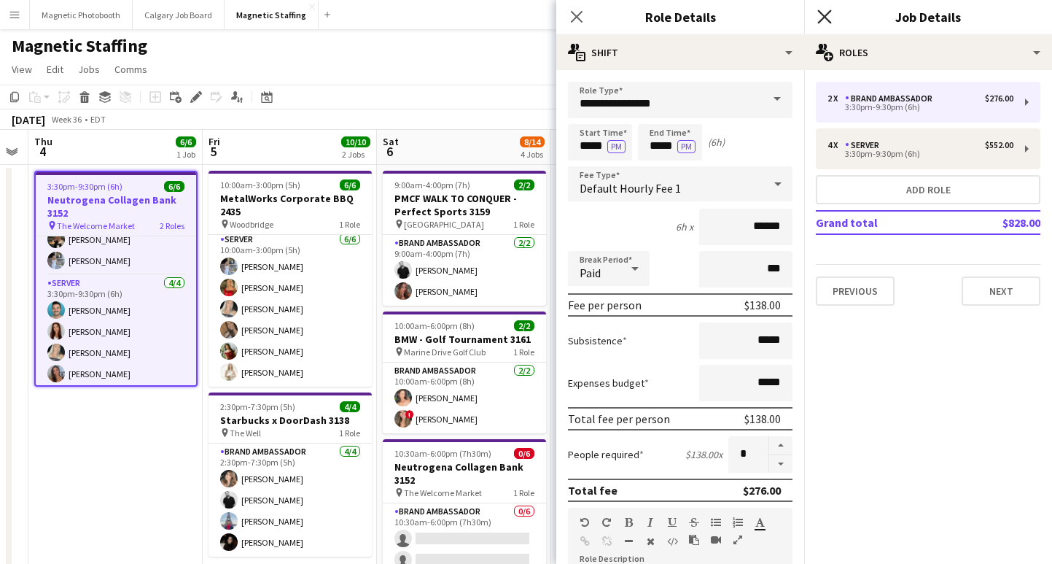
click at [827, 15] on icon "Close pop-in" at bounding box center [825, 16] width 14 height 14
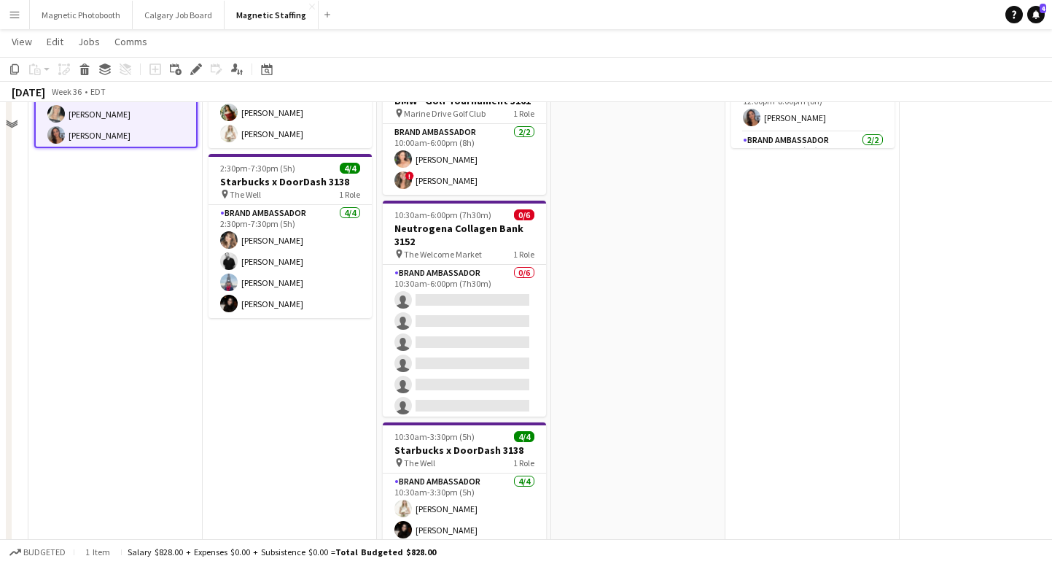
scroll to position [279, 0]
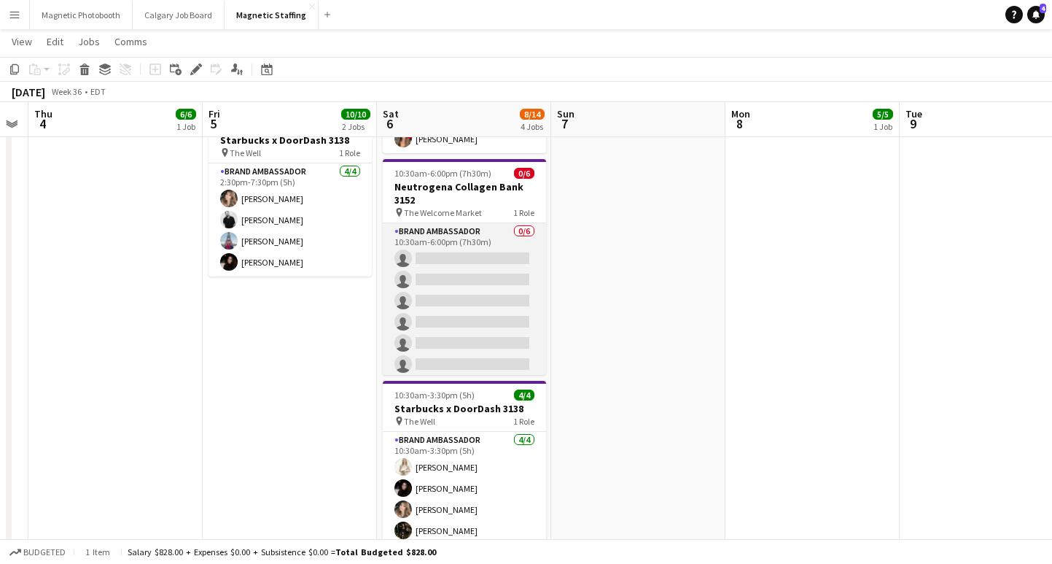
click at [438, 322] on app-card-role "Brand Ambassador 0/6 10:30am-6:00pm (7h30m) single-neutral-actions single-neutr…" at bounding box center [464, 300] width 163 height 155
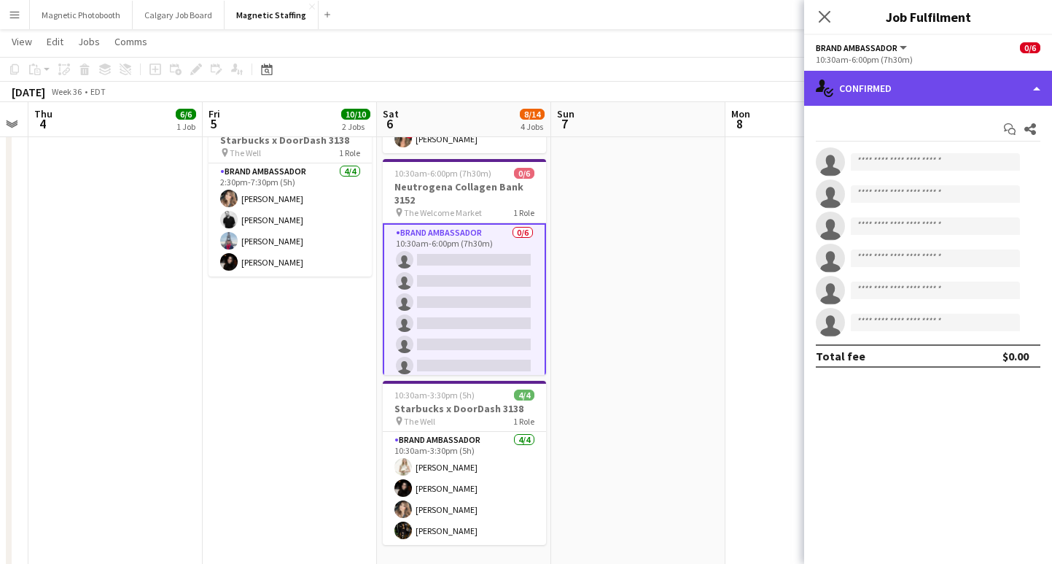
click at [863, 103] on div "single-neutral-actions-check-2 Confirmed" at bounding box center [928, 88] width 248 height 35
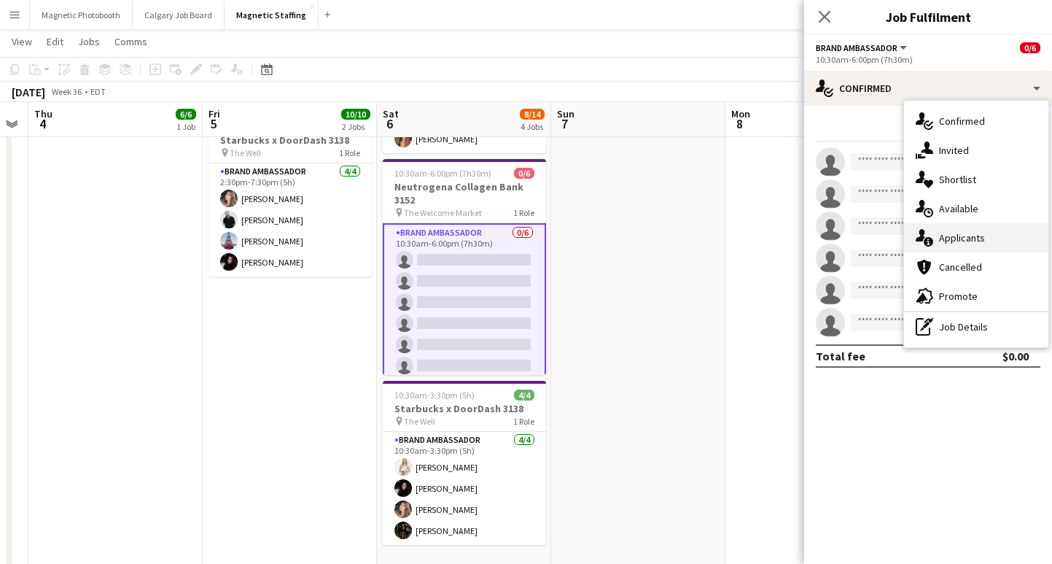
click at [977, 244] on div "single-neutral-actions-information Applicants" at bounding box center [976, 237] width 144 height 29
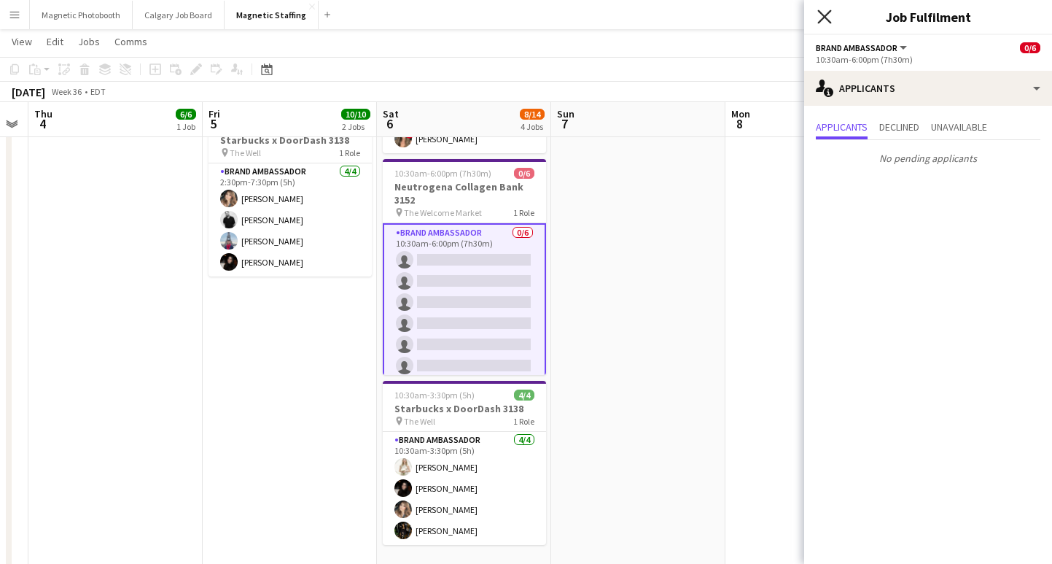
click at [822, 17] on icon "Close pop-in" at bounding box center [825, 16] width 14 height 14
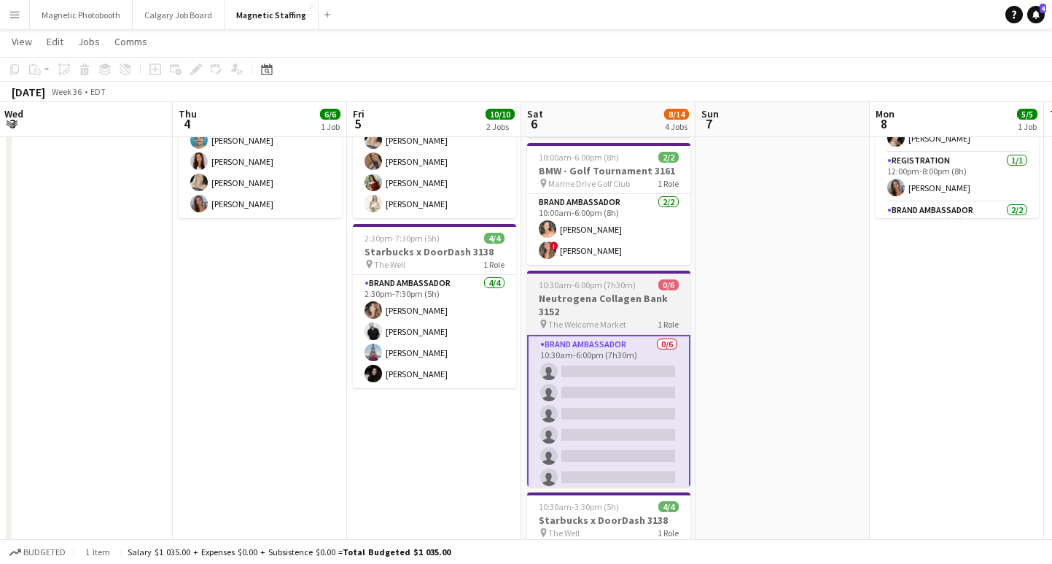
scroll to position [0, 544]
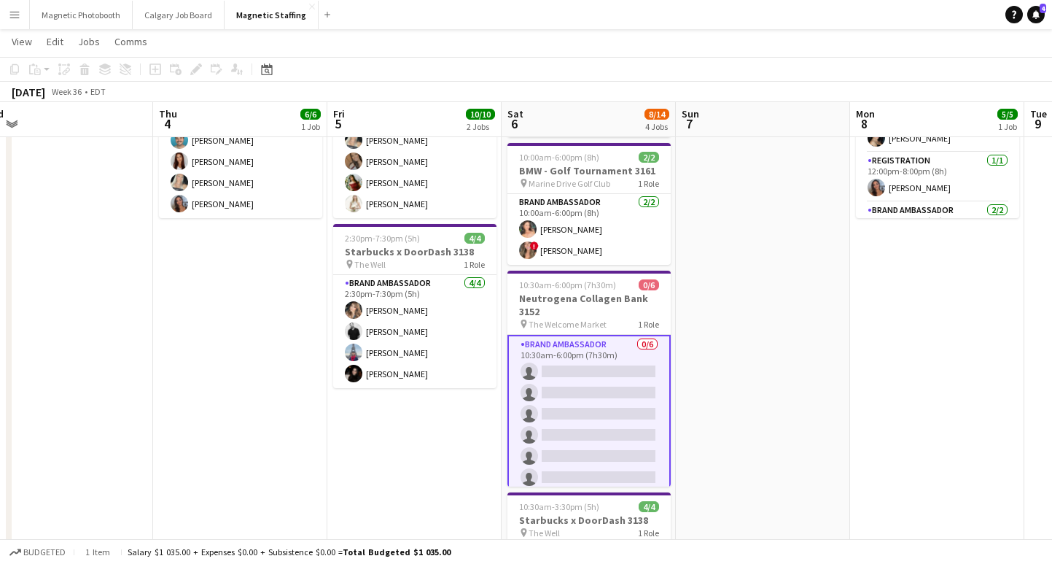
click at [640, 418] on app-card-role "Brand Ambassador 0/6 10:30am-6:00pm (7h30m) single-neutral-actions single-neutr…" at bounding box center [589, 414] width 163 height 158
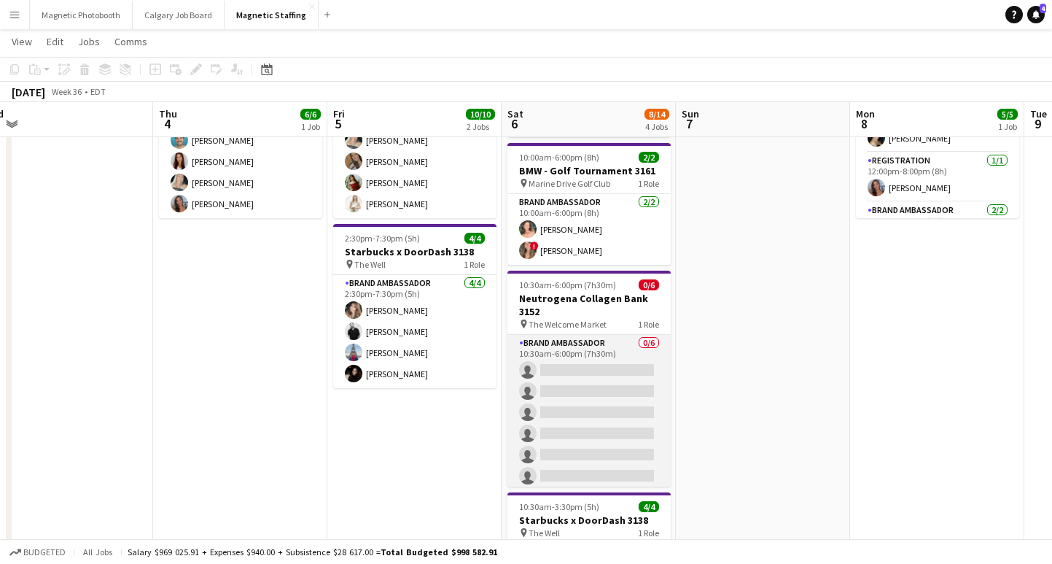
click at [591, 413] on app-card-role "Brand Ambassador 0/6 10:30am-6:00pm (7h30m) single-neutral-actions single-neutr…" at bounding box center [589, 412] width 163 height 155
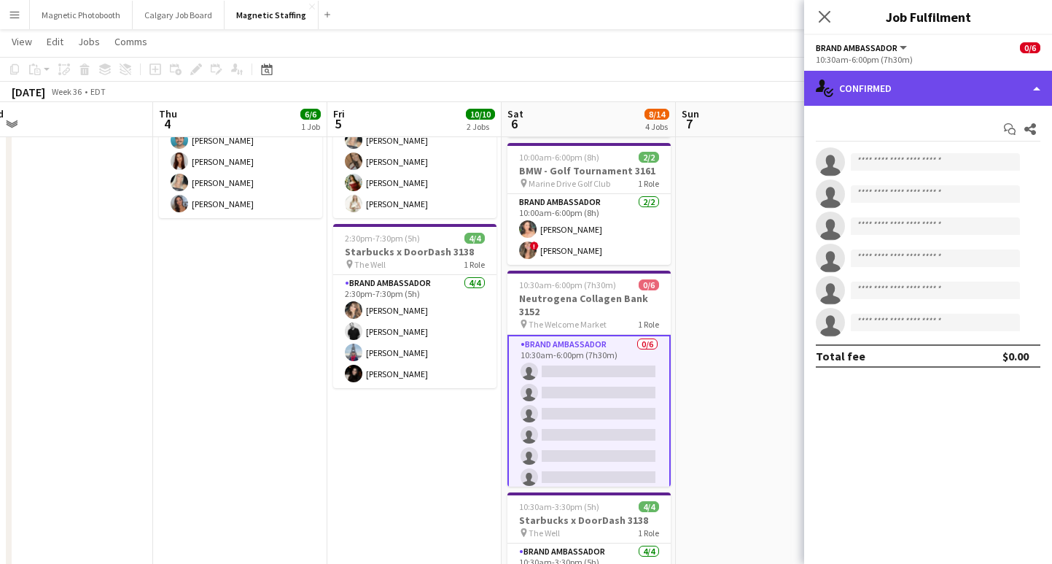
click at [893, 100] on div "single-neutral-actions-check-2 Confirmed" at bounding box center [928, 88] width 248 height 35
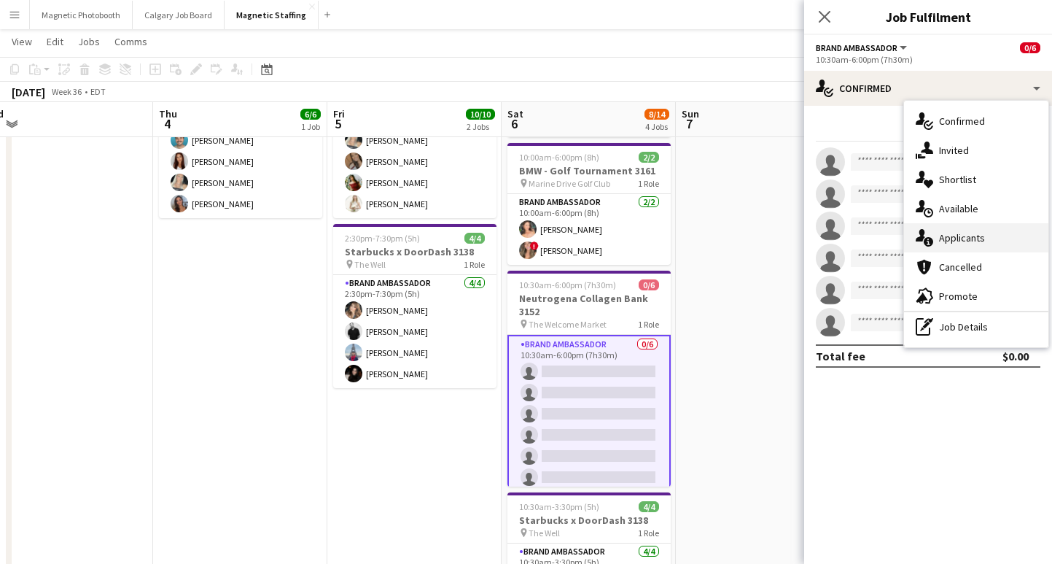
click at [962, 228] on div "single-neutral-actions-information Applicants" at bounding box center [976, 237] width 144 height 29
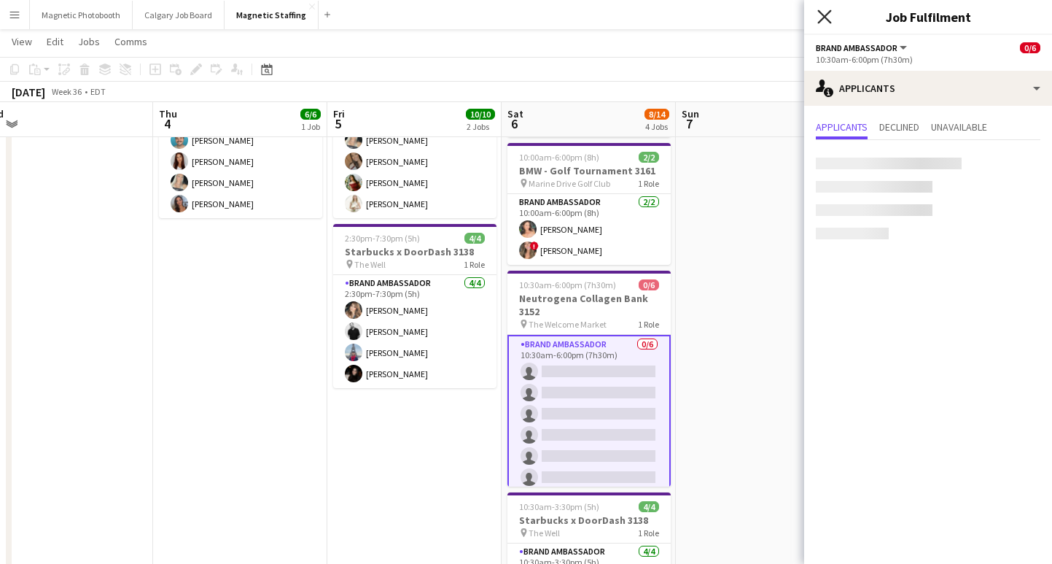
click at [826, 18] on icon at bounding box center [825, 16] width 14 height 14
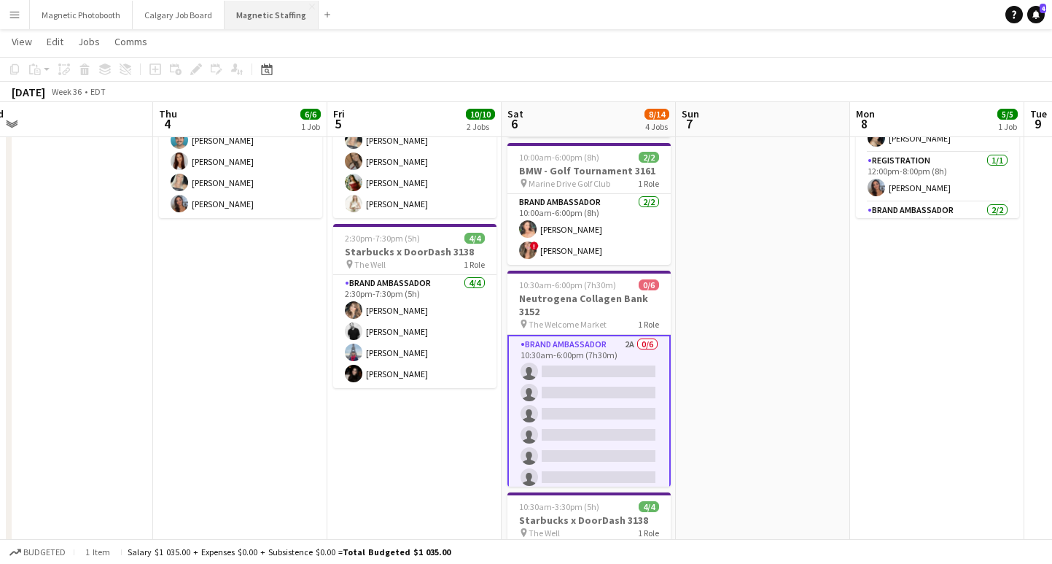
click at [246, 18] on button "Magnetic Staffing Close" at bounding box center [272, 15] width 94 height 28
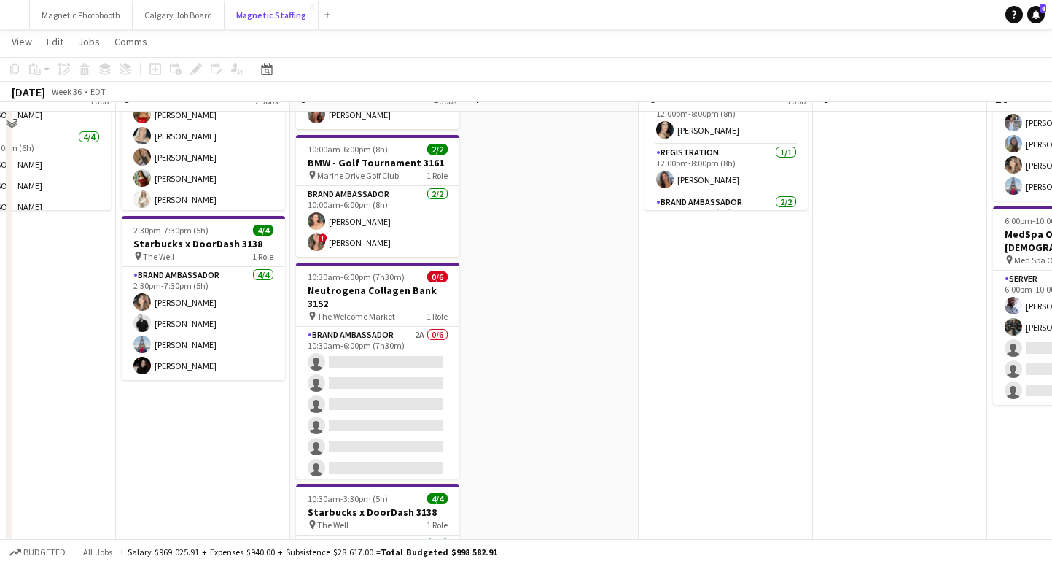
scroll to position [176, 0]
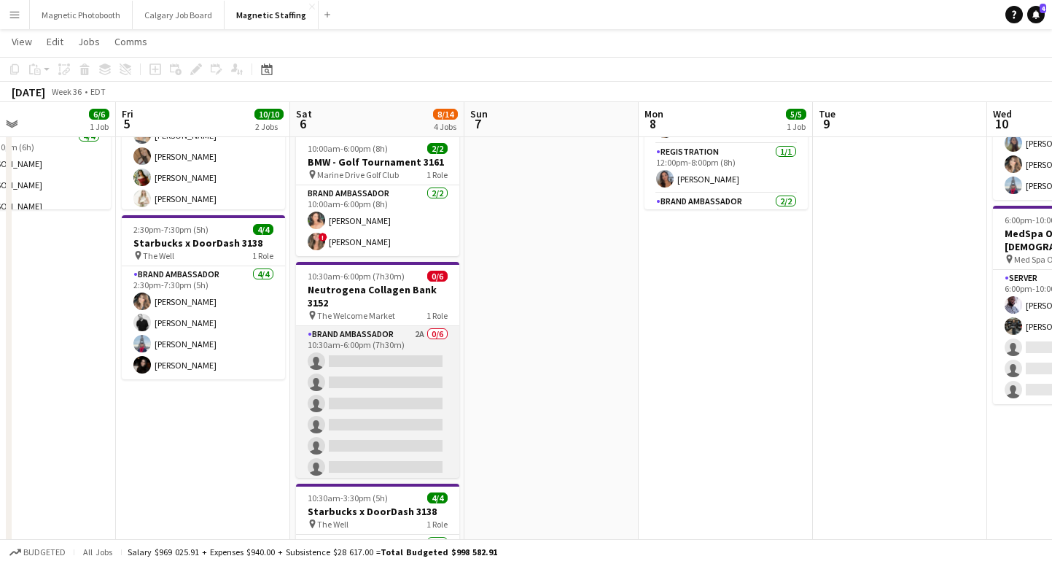
click at [413, 362] on app-card-role "Brand Ambassador 2A 0/6 10:30am-6:00pm (7h30m) single-neutral-actions single-ne…" at bounding box center [377, 403] width 163 height 155
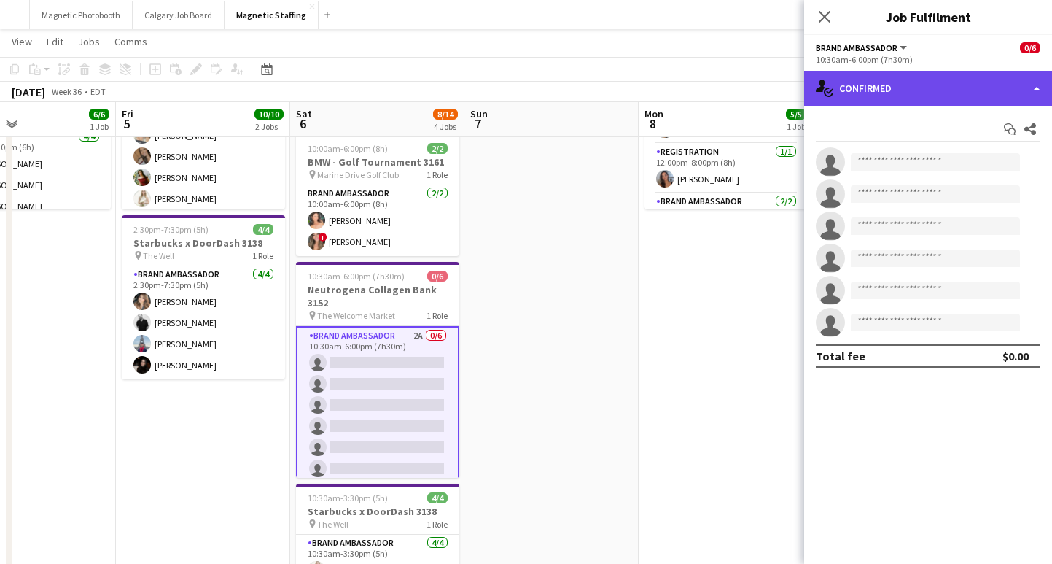
click at [920, 81] on div "single-neutral-actions-check-2 Confirmed" at bounding box center [928, 88] width 248 height 35
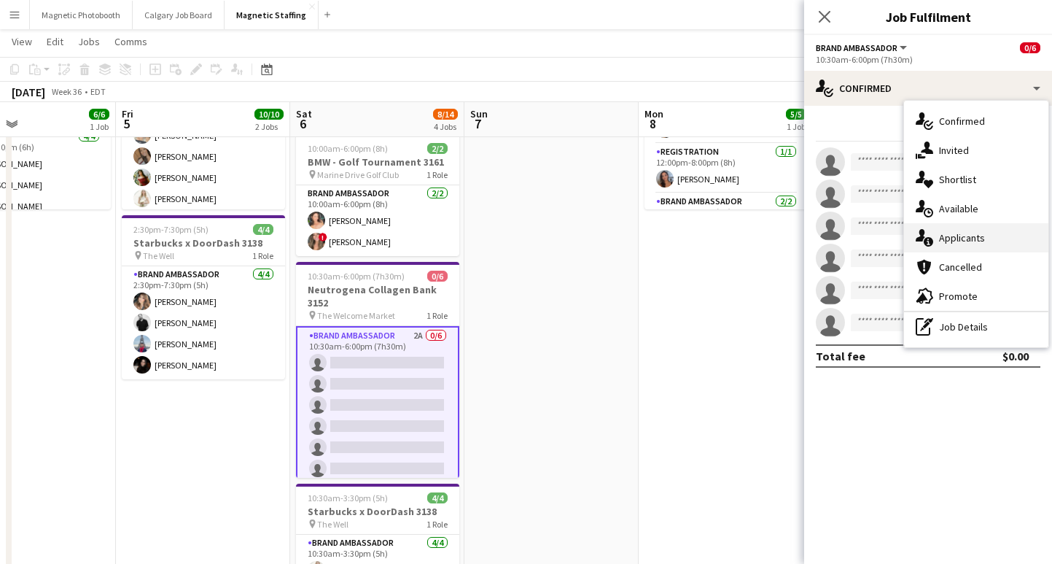
click at [966, 236] on div "single-neutral-actions-information Applicants" at bounding box center [976, 237] width 144 height 29
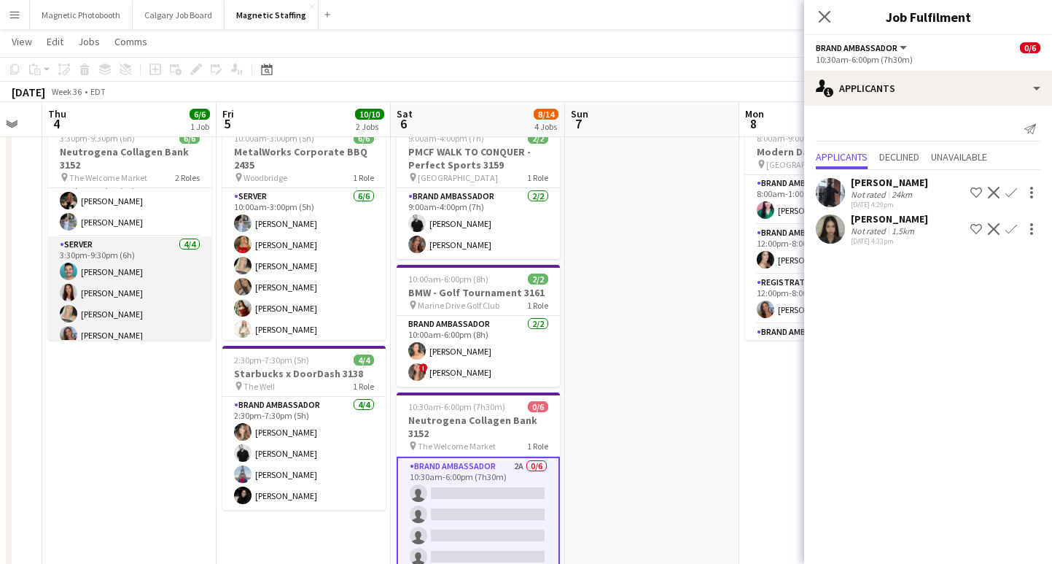
scroll to position [24, 0]
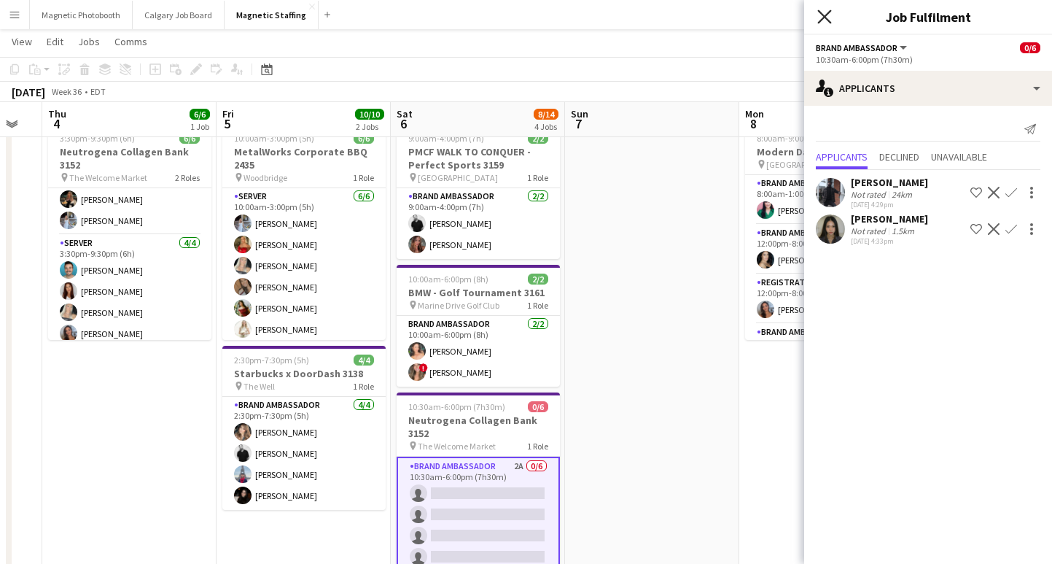
click at [819, 18] on icon "Close pop-in" at bounding box center [825, 16] width 14 height 14
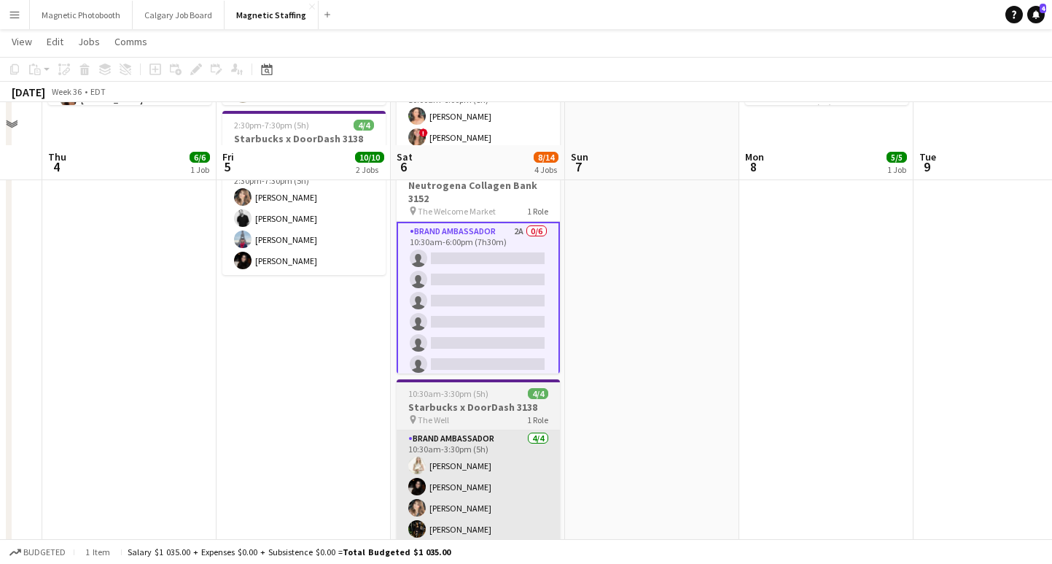
scroll to position [188, 0]
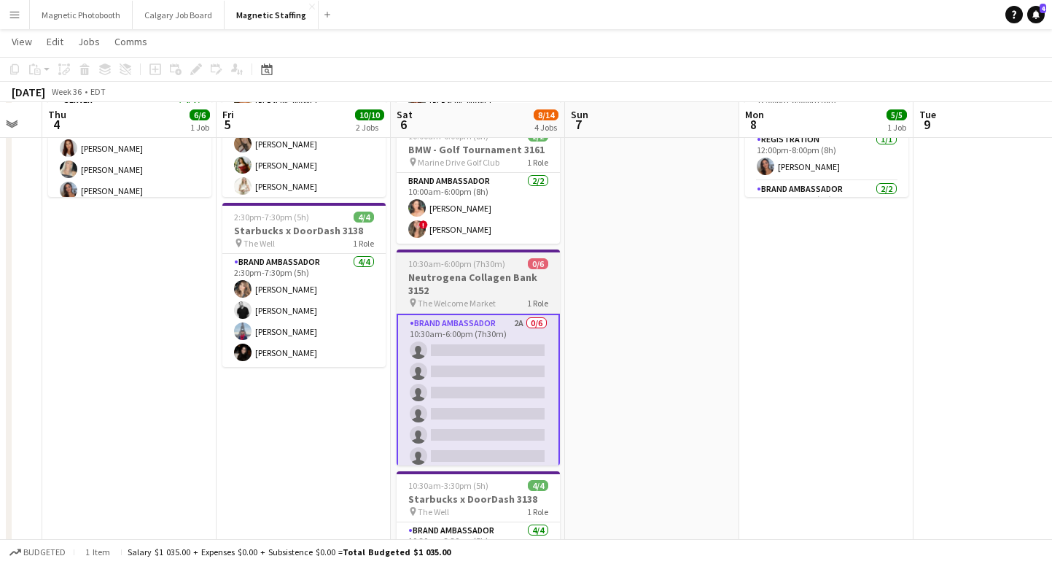
click at [468, 276] on h3 "Neutrogena Collagen Bank 3152" at bounding box center [478, 284] width 163 height 26
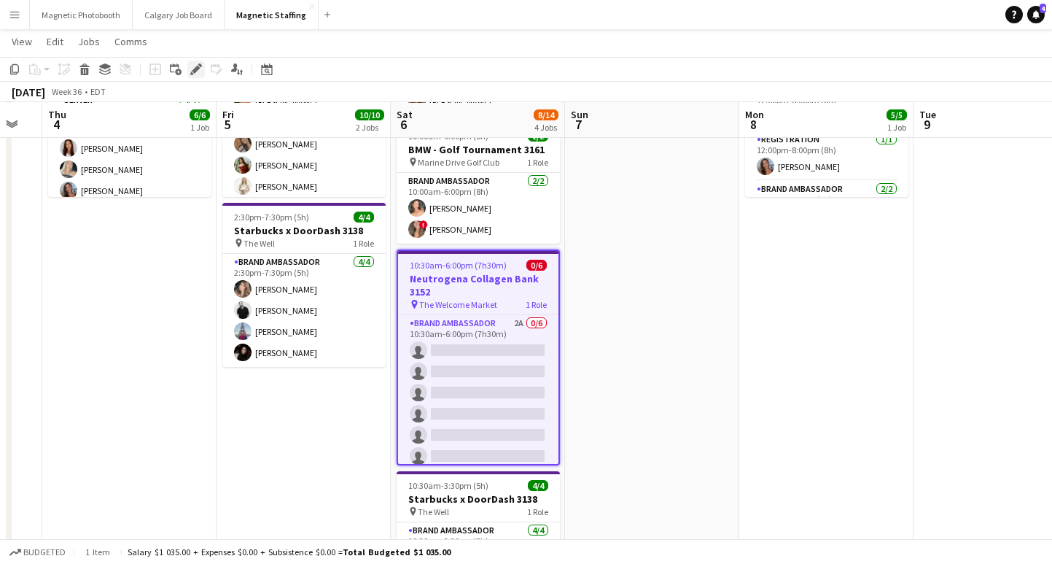
click at [202, 69] on div "Edit" at bounding box center [196, 70] width 18 height 18
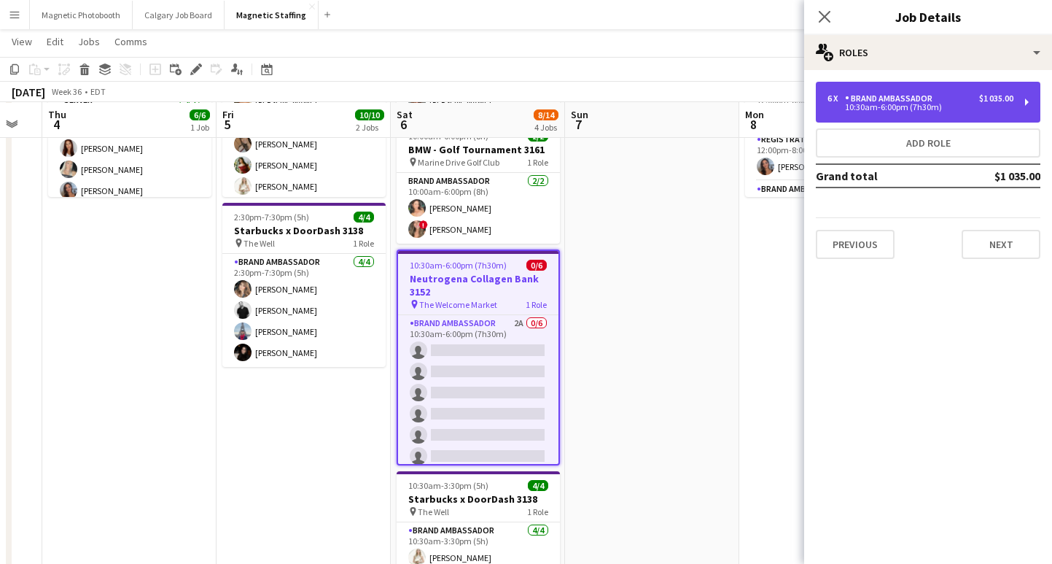
click at [1017, 113] on div "6 x Brand Ambassador $1 035.00 10:30am-6:00pm (7h30m)" at bounding box center [928, 102] width 225 height 41
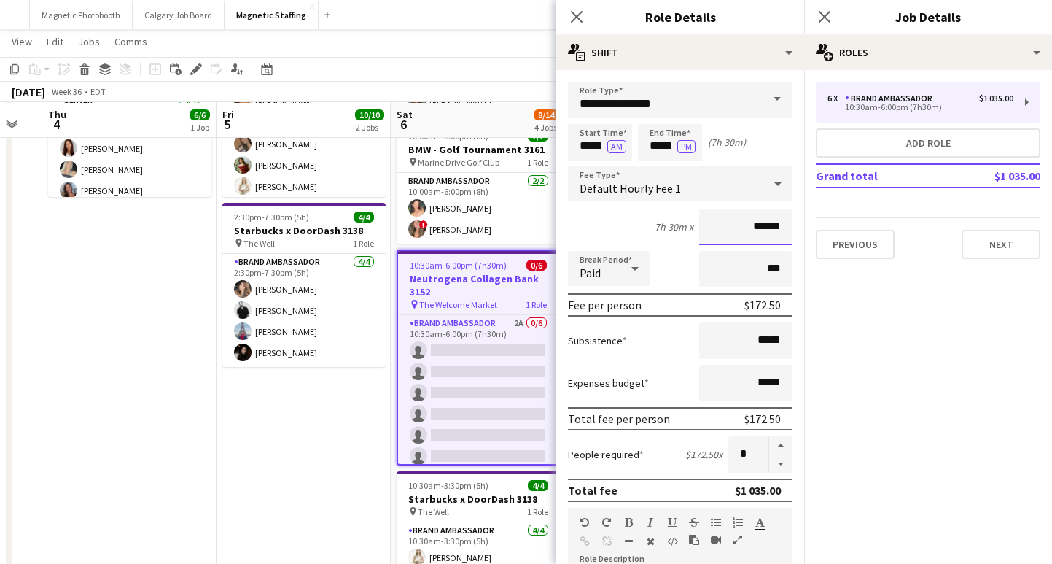
click at [759, 229] on input "******" at bounding box center [745, 227] width 93 height 36
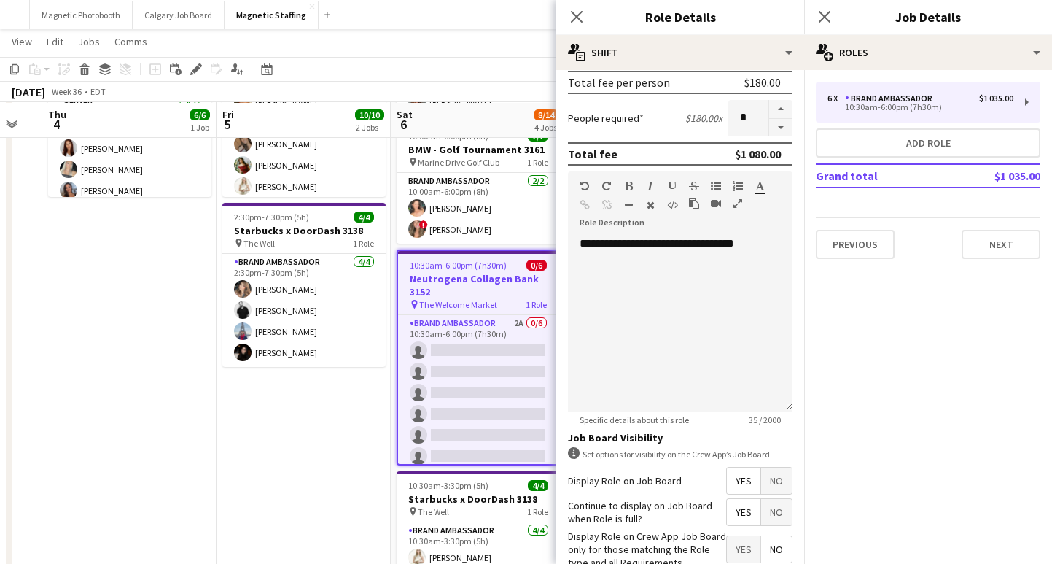
scroll to position [424, 0]
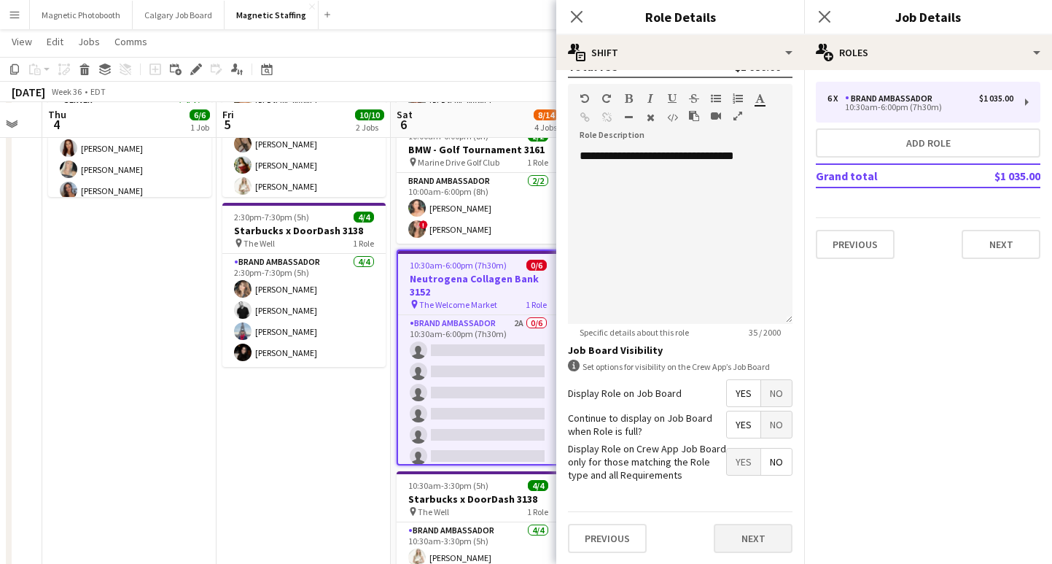
type input "******"
click at [766, 536] on button "Next" at bounding box center [753, 538] width 79 height 29
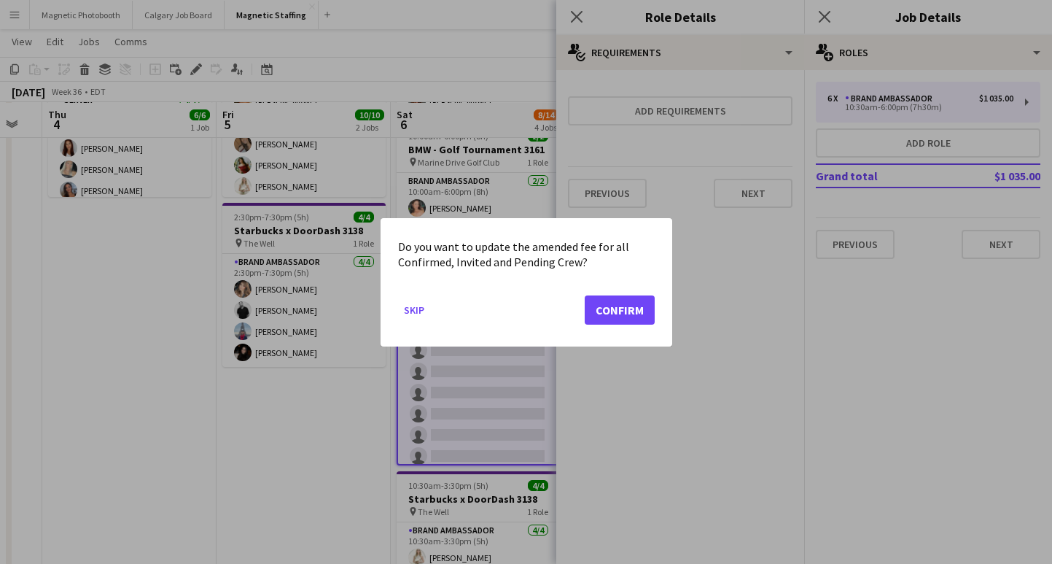
scroll to position [0, 0]
click at [608, 305] on button "Confirm" at bounding box center [620, 309] width 70 height 29
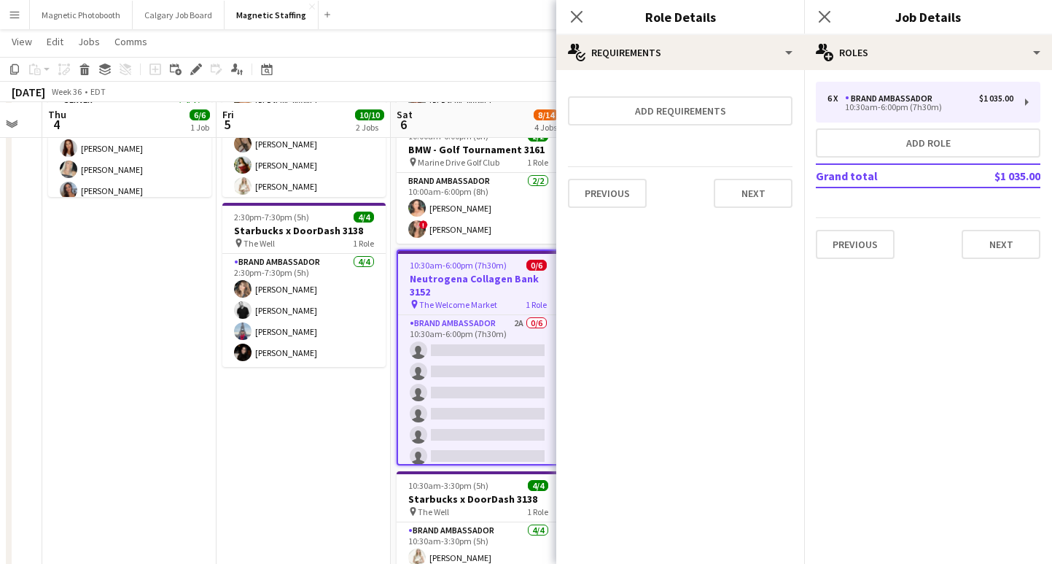
scroll to position [188, 0]
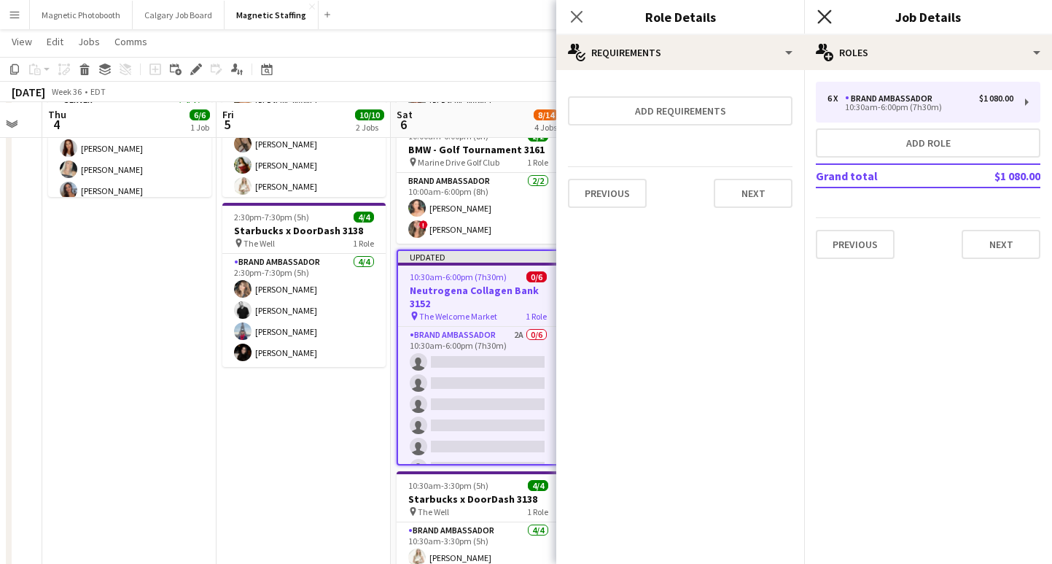
click at [824, 18] on icon at bounding box center [825, 16] width 14 height 14
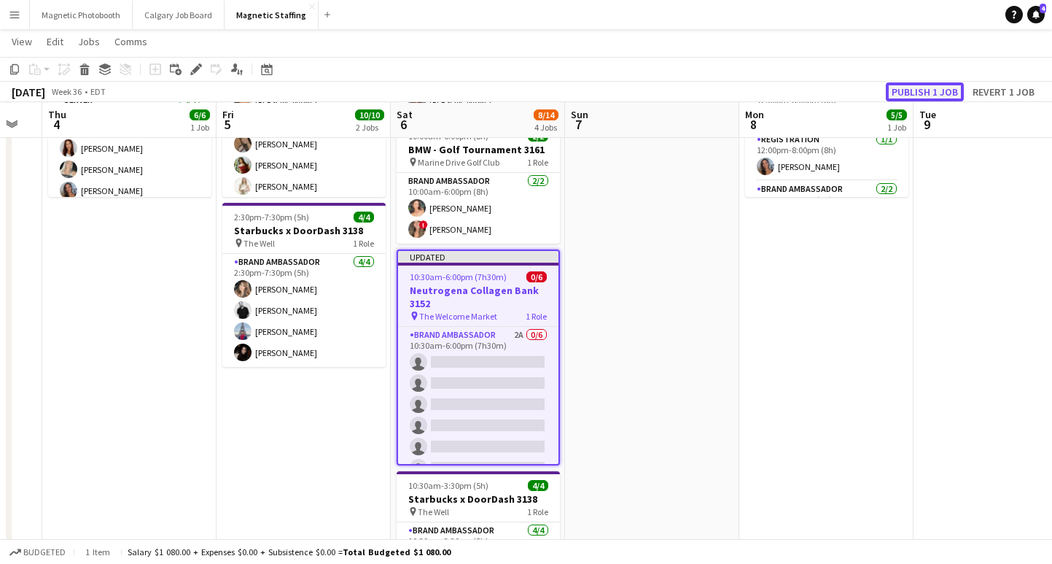
click at [925, 88] on button "Publish 1 job" at bounding box center [925, 91] width 78 height 19
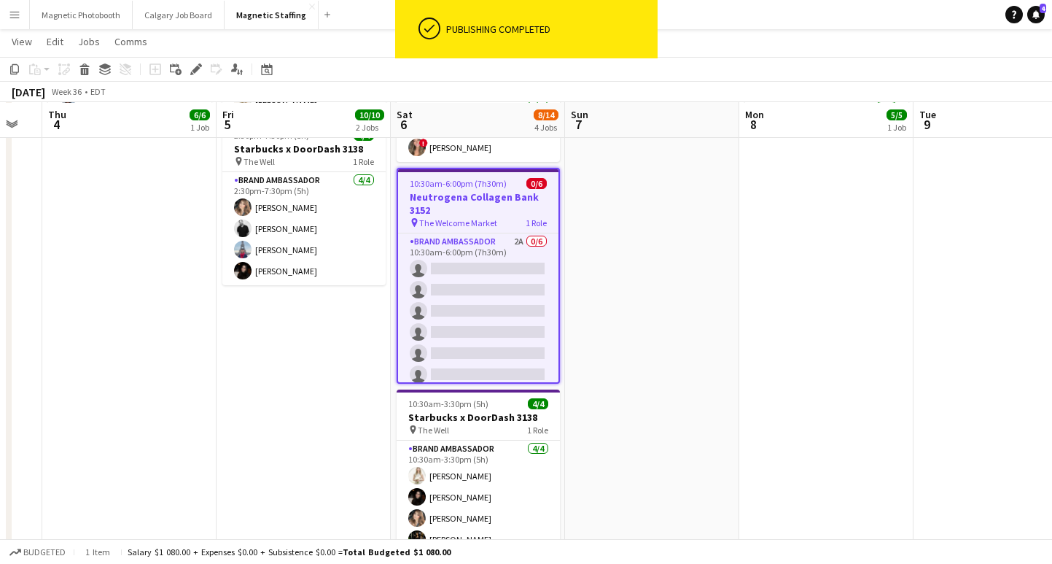
scroll to position [269, 0]
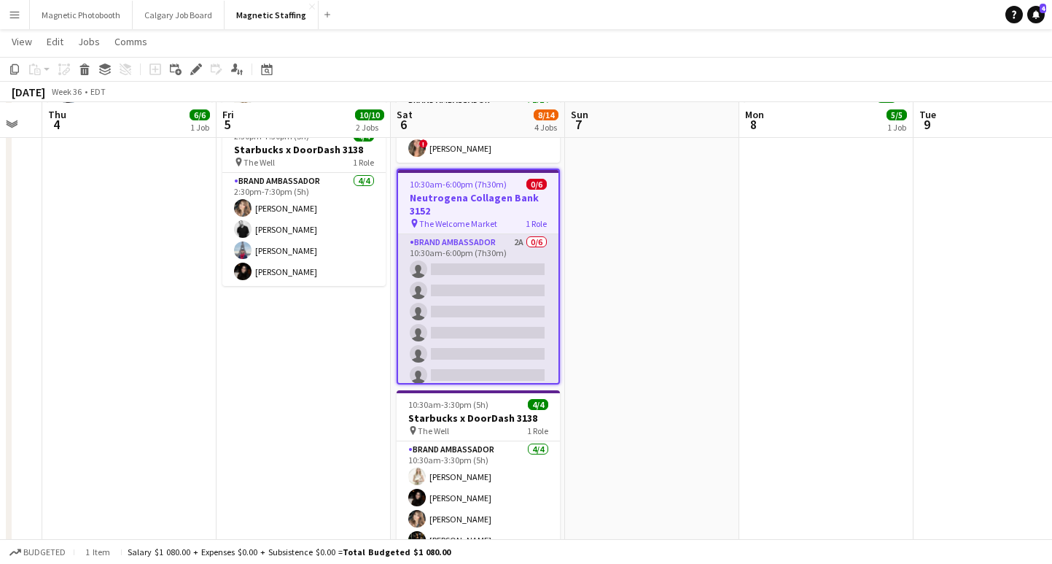
click at [474, 288] on app-card-role "Brand Ambassador 2A 0/6 10:30am-6:00pm (7h30m) single-neutral-actions single-ne…" at bounding box center [478, 311] width 160 height 155
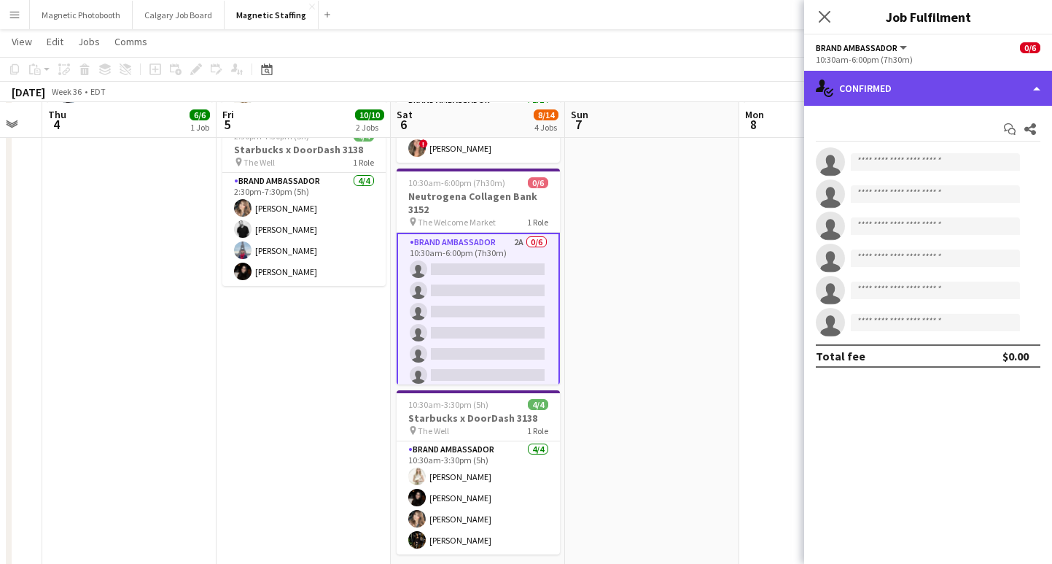
click at [839, 98] on div "single-neutral-actions-check-2 Confirmed" at bounding box center [928, 88] width 248 height 35
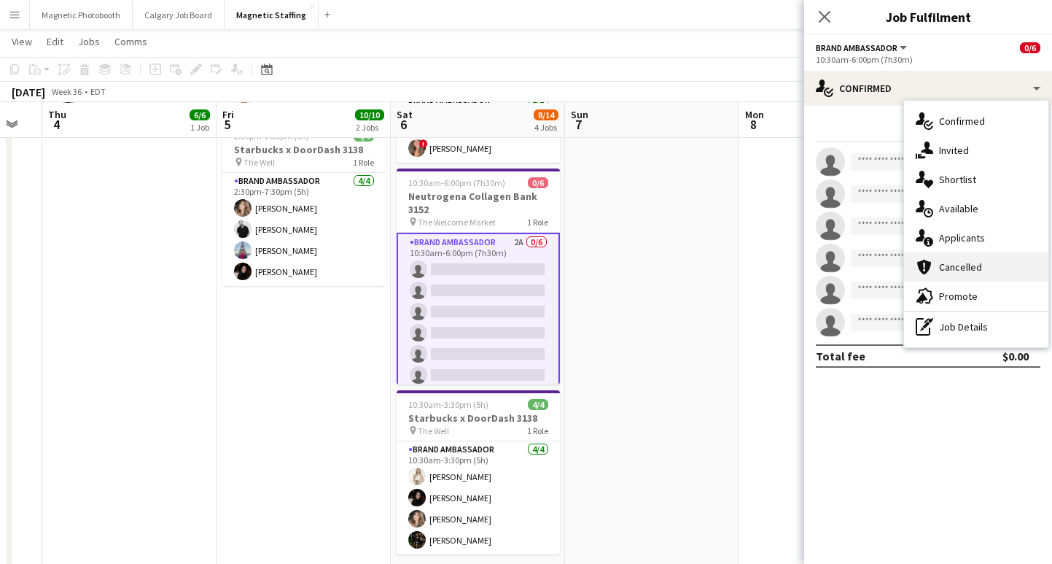
click at [944, 252] on div "cancellation Cancelled" at bounding box center [976, 266] width 144 height 29
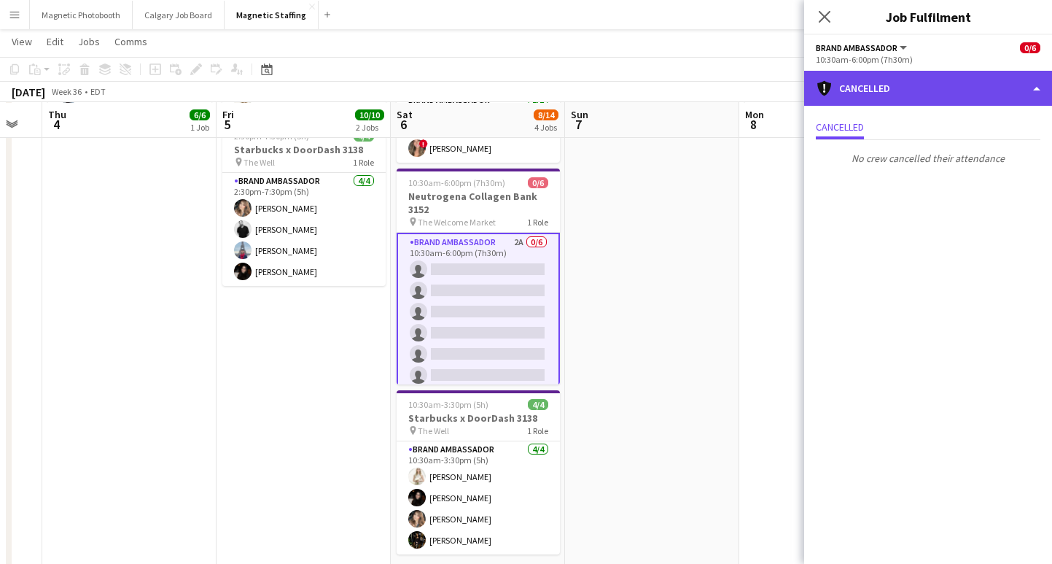
click at [877, 83] on div "cancellation Cancelled" at bounding box center [928, 88] width 248 height 35
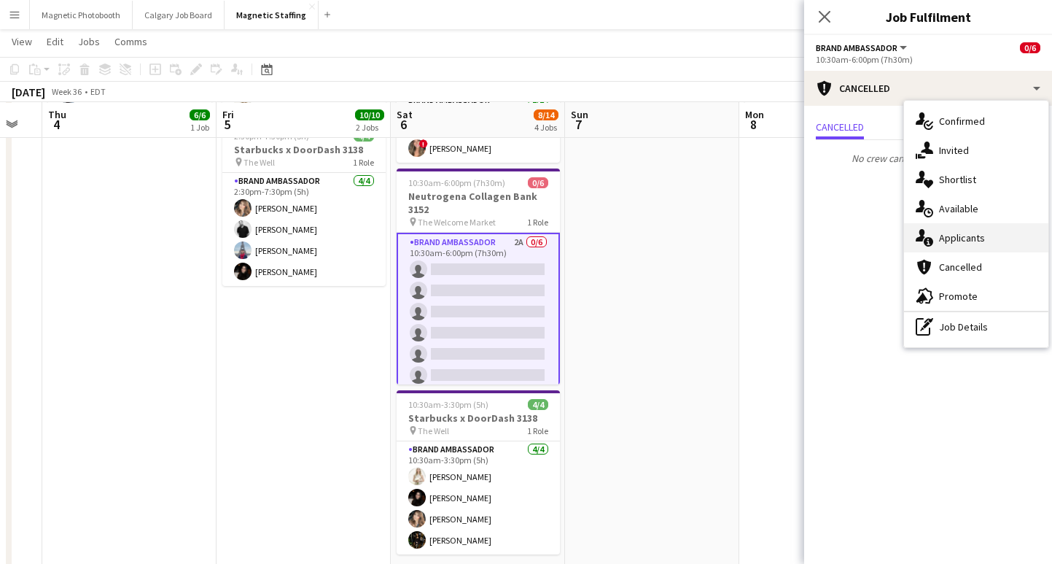
click at [972, 246] on div "single-neutral-actions-information Applicants" at bounding box center [976, 237] width 144 height 29
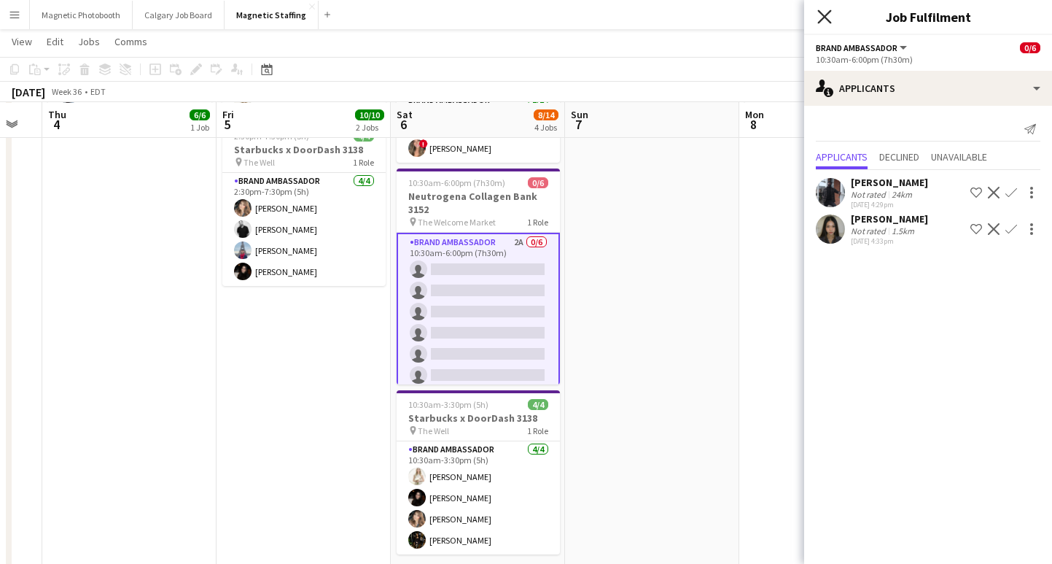
click at [820, 18] on icon "Close pop-in" at bounding box center [825, 16] width 14 height 14
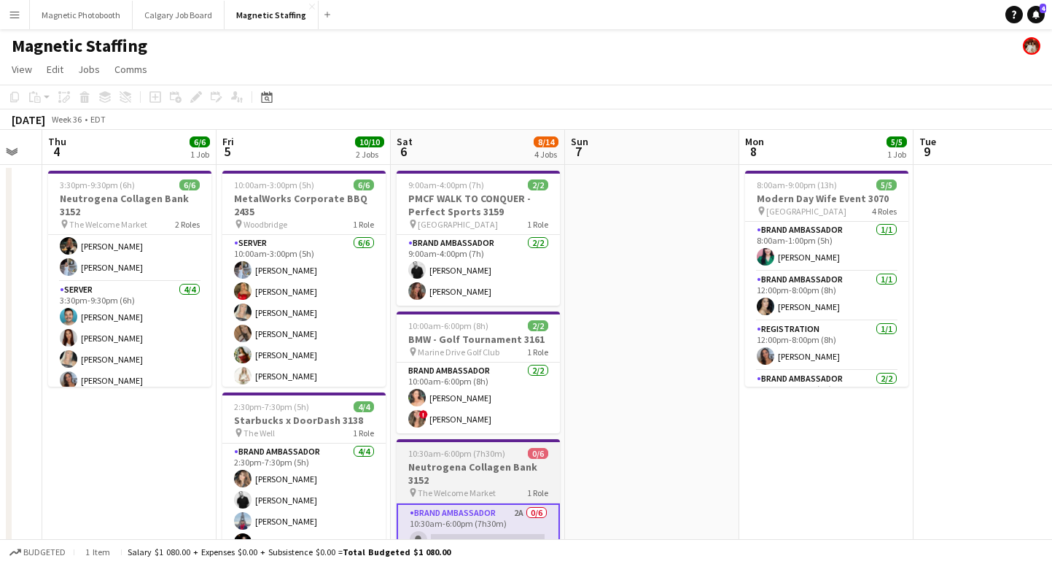
scroll to position [1, 0]
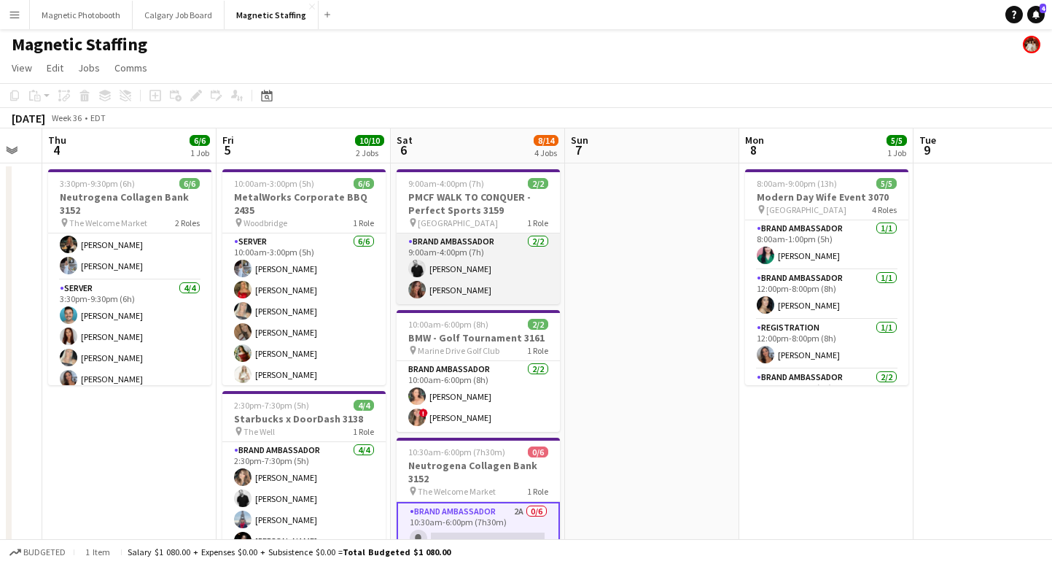
click at [489, 280] on app-card-role "Brand Ambassador [DATE] 9:00am-4:00pm (7h) [PERSON_NAME] [PERSON_NAME]" at bounding box center [478, 268] width 163 height 71
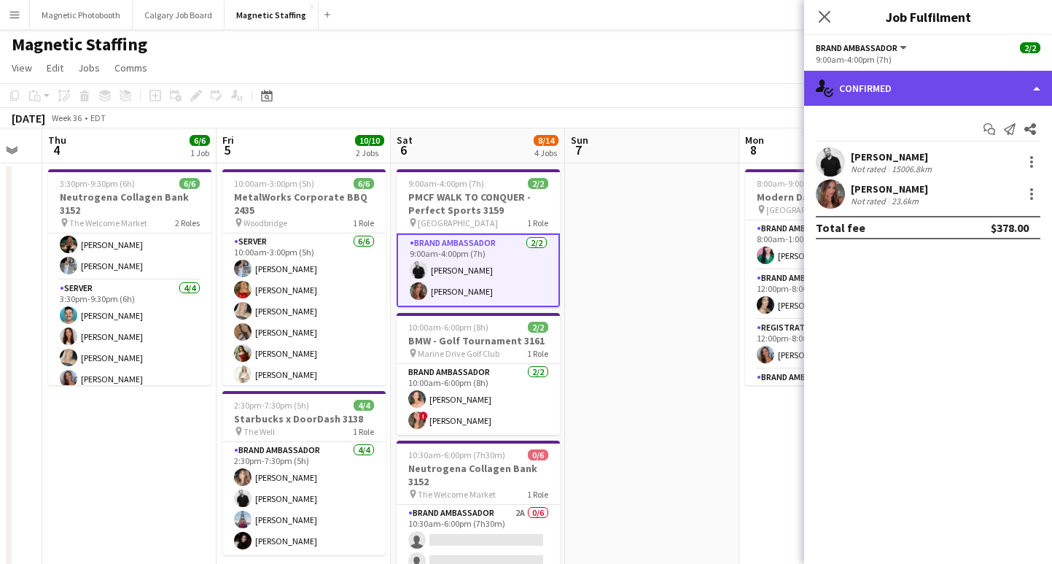
click at [891, 88] on div "single-neutral-actions-check-2 Confirmed" at bounding box center [928, 88] width 248 height 35
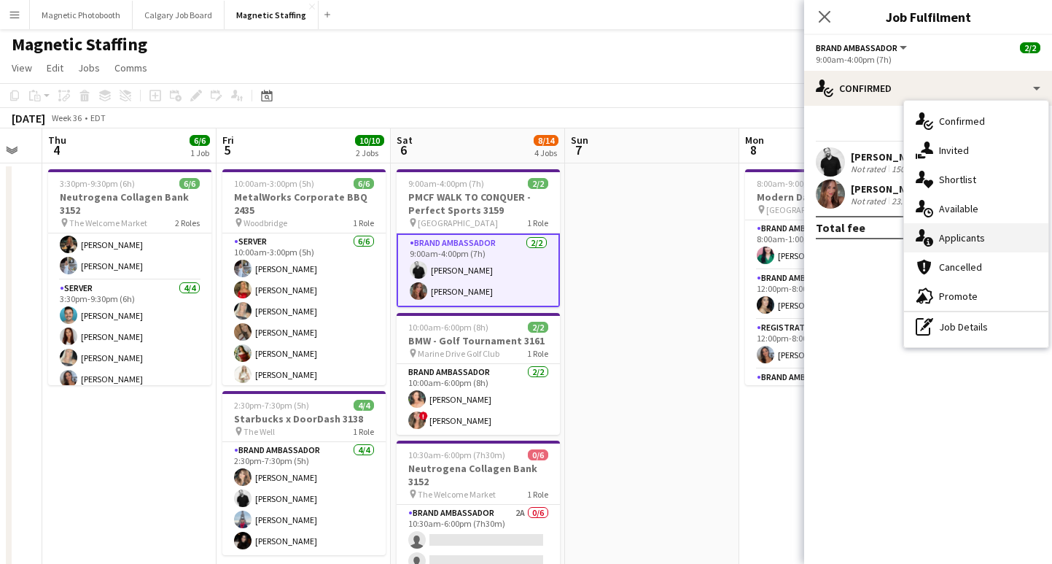
click at [965, 228] on div "single-neutral-actions-information Applicants" at bounding box center [976, 237] width 144 height 29
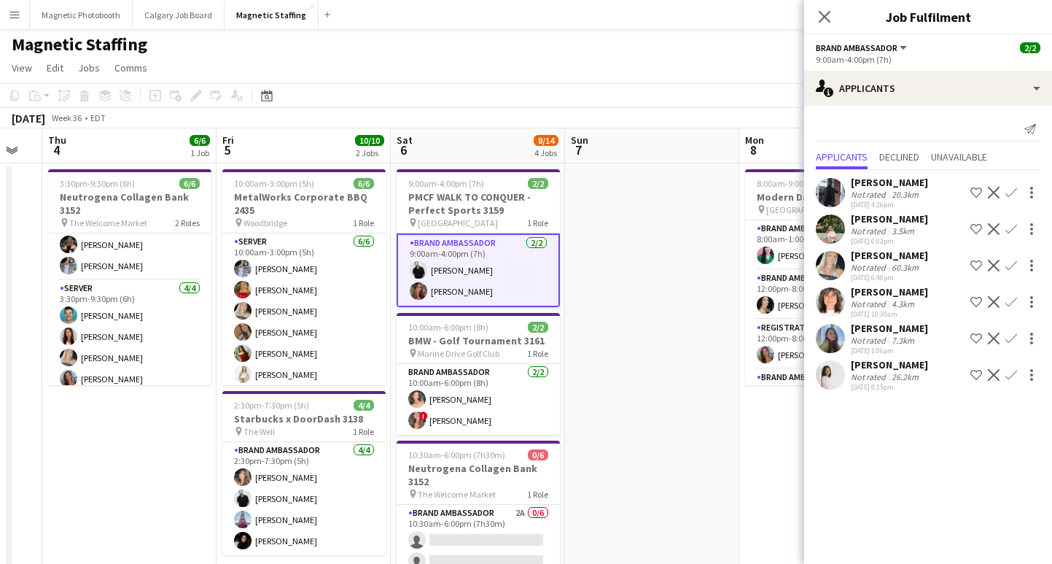
click at [884, 303] on div "Not rated" at bounding box center [870, 303] width 38 height 11
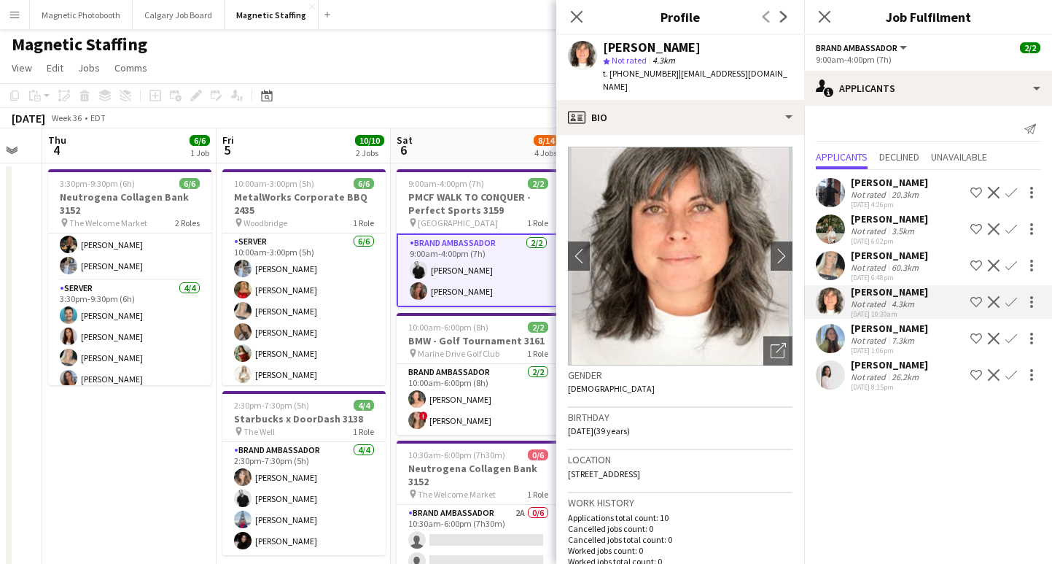
click at [881, 339] on div "Not rated" at bounding box center [870, 340] width 38 height 11
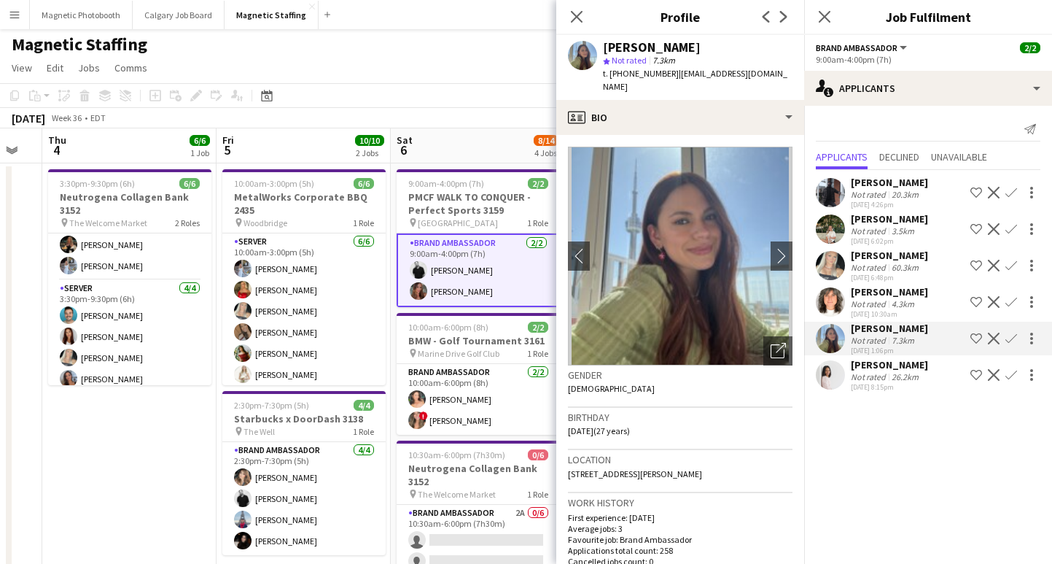
click at [871, 378] on div "Not rated" at bounding box center [870, 376] width 38 height 11
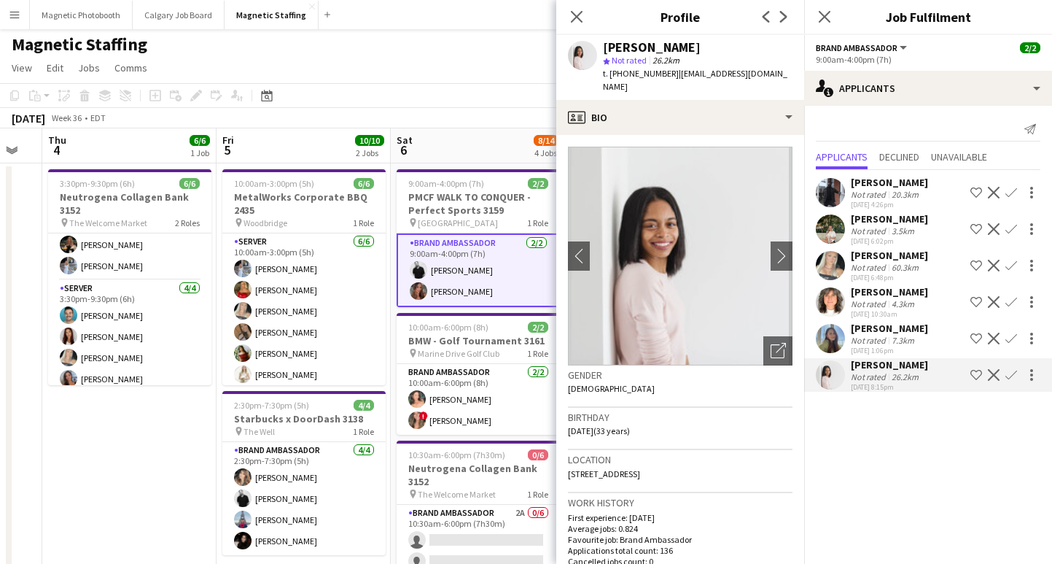
click at [886, 267] on div "Not rated" at bounding box center [870, 267] width 38 height 11
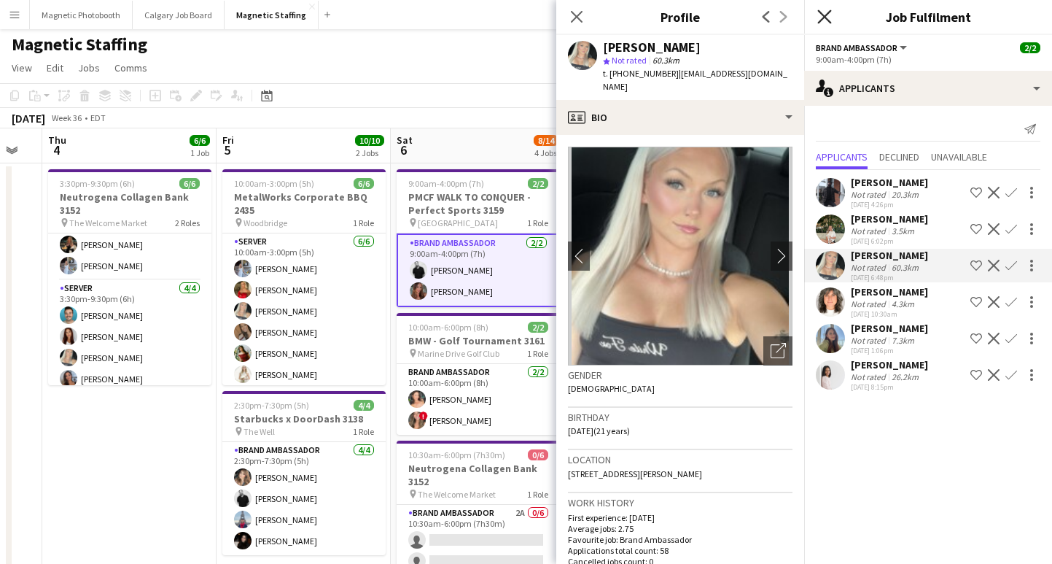
click at [822, 15] on icon "Close pop-in" at bounding box center [825, 16] width 14 height 14
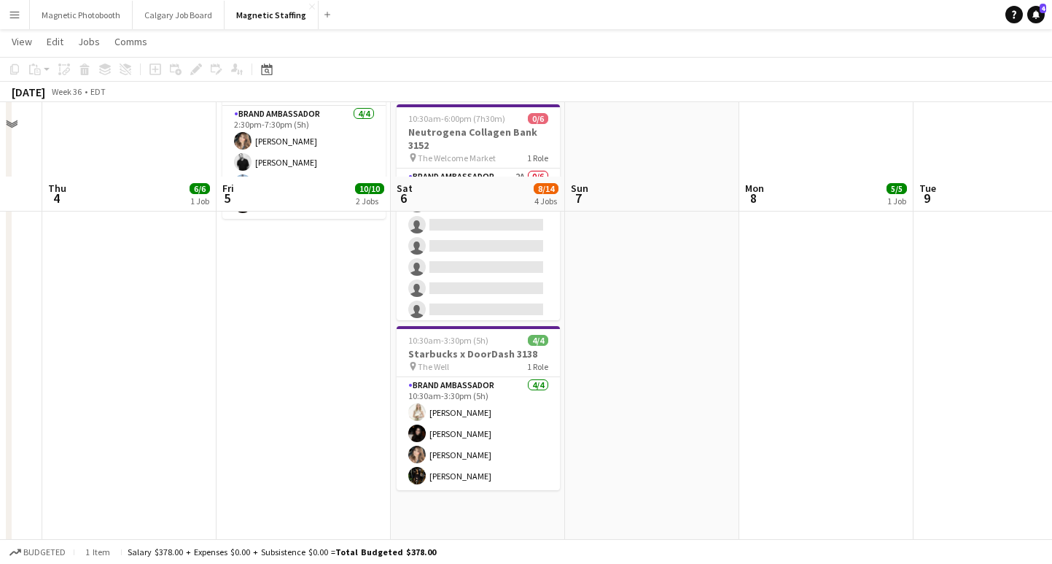
scroll to position [410, 0]
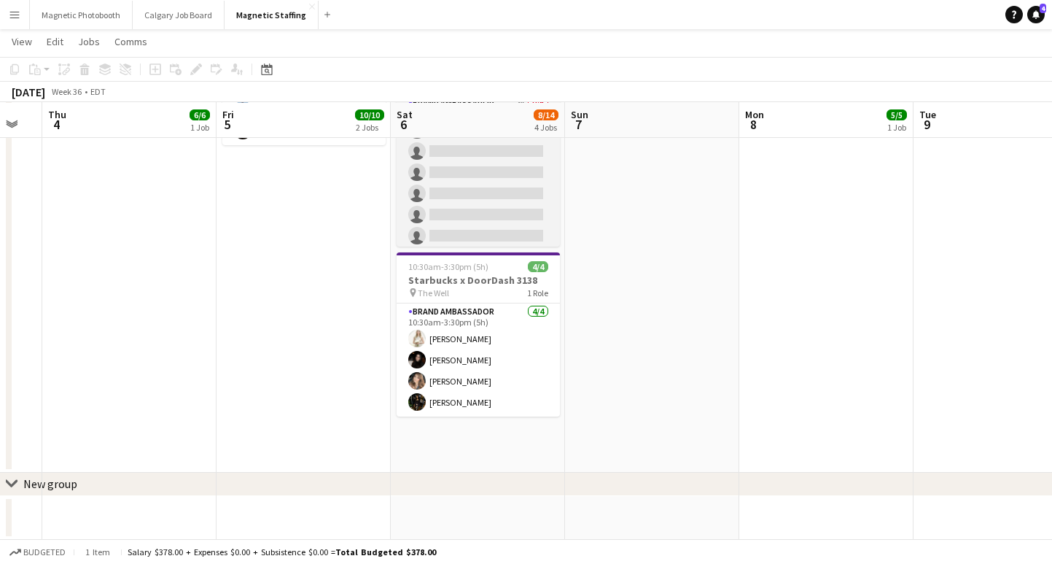
click at [500, 230] on app-card-role "Brand Ambassador 2A 0/6 10:30am-6:00pm (7h30m) single-neutral-actions single-ne…" at bounding box center [478, 172] width 163 height 155
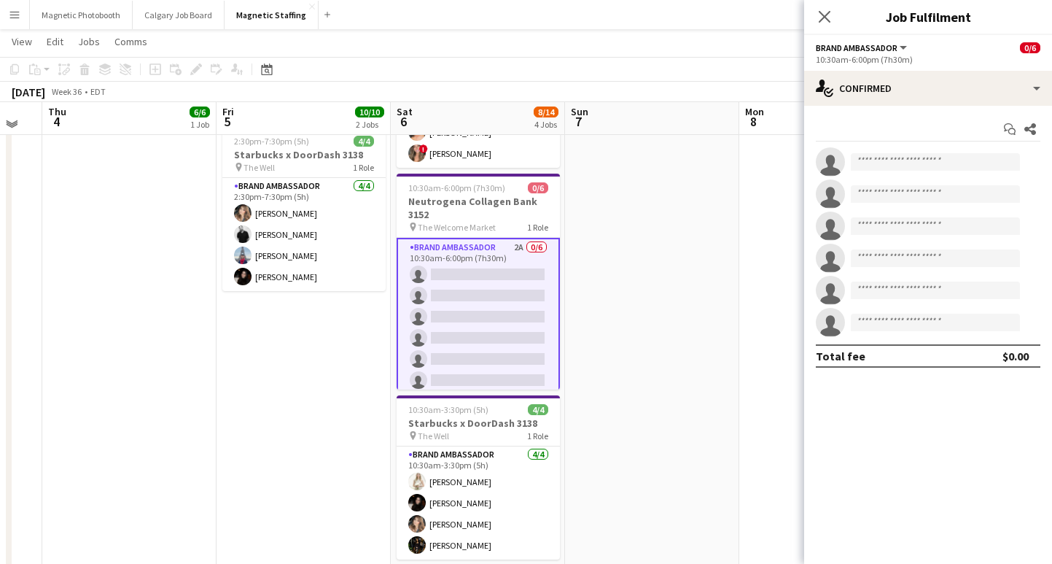
scroll to position [261, 0]
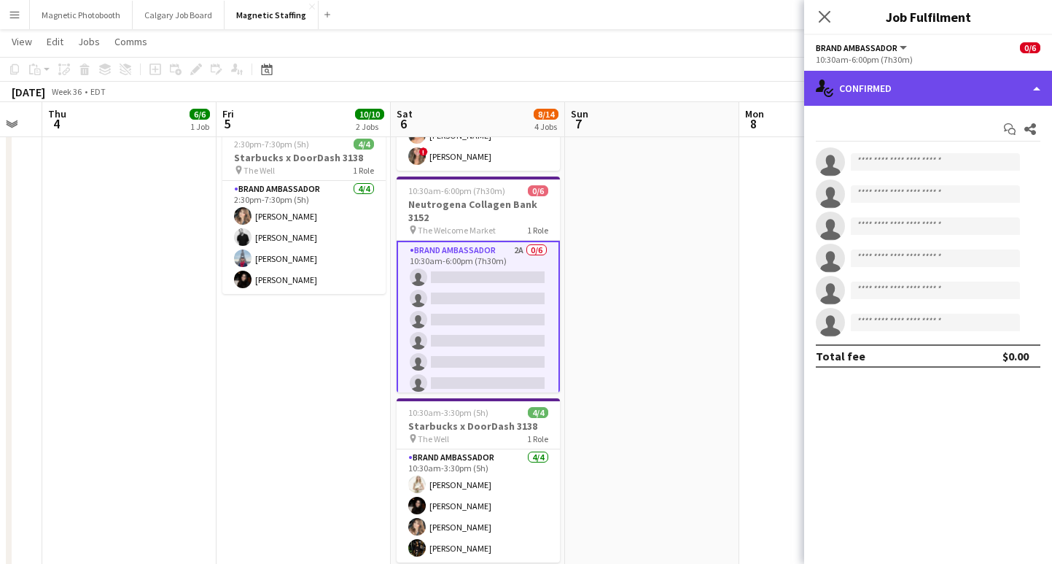
click at [910, 93] on div "single-neutral-actions-check-2 Confirmed" at bounding box center [928, 88] width 248 height 35
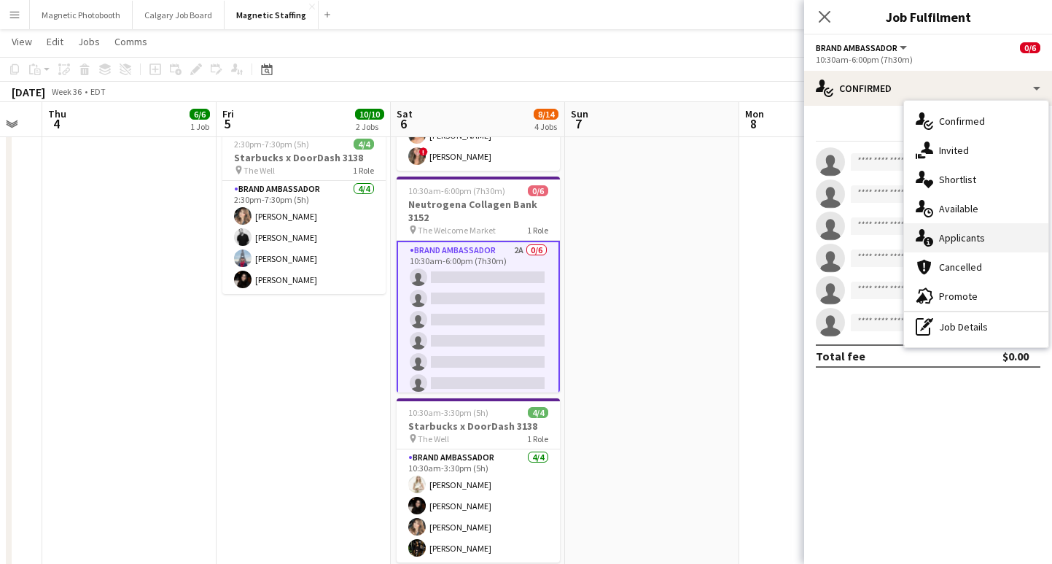
click at [952, 236] on div "single-neutral-actions-information Applicants" at bounding box center [976, 237] width 144 height 29
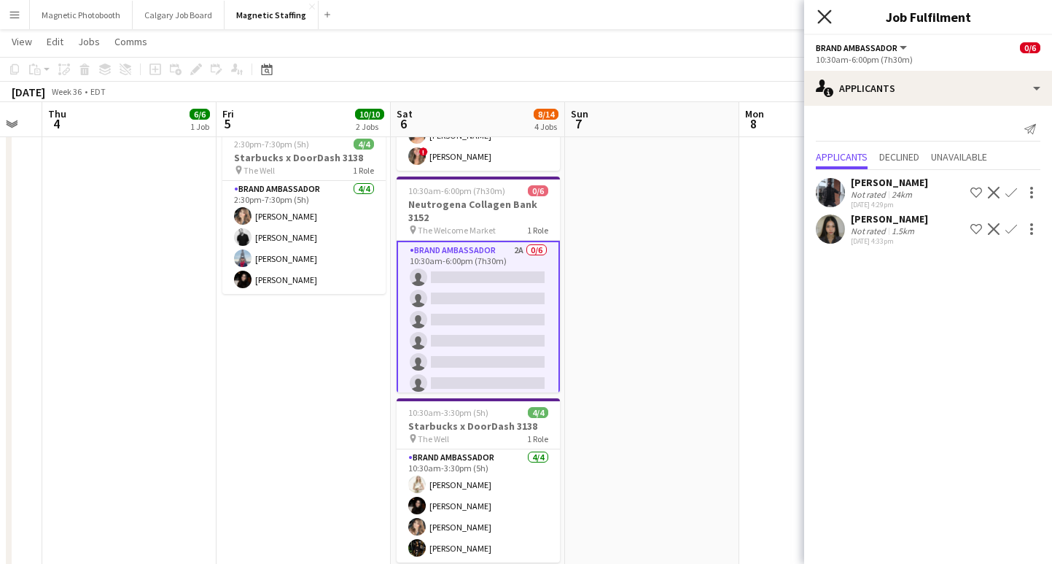
click at [826, 15] on icon at bounding box center [825, 16] width 14 height 14
